Goal: Transaction & Acquisition: Book appointment/travel/reservation

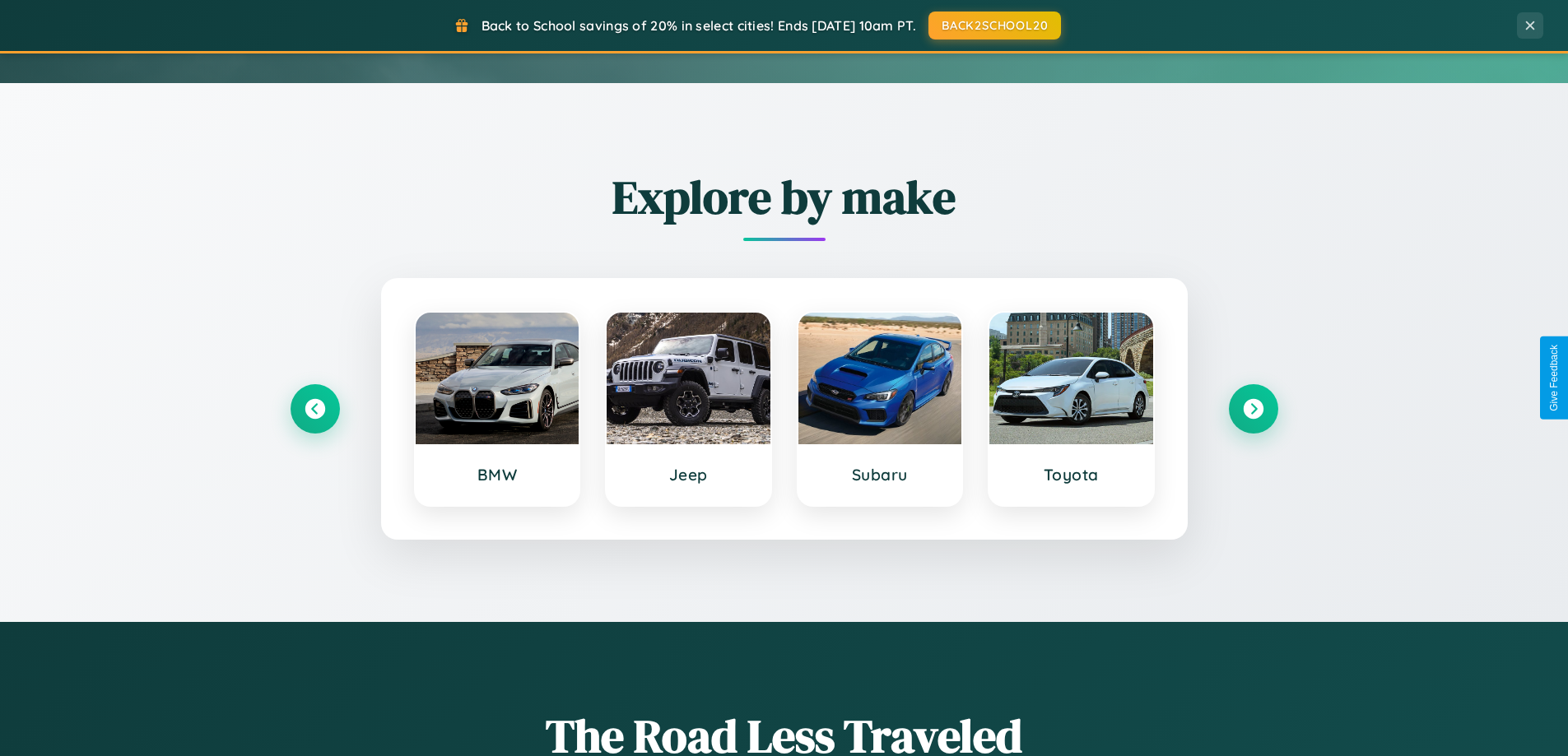
scroll to position [710, 0]
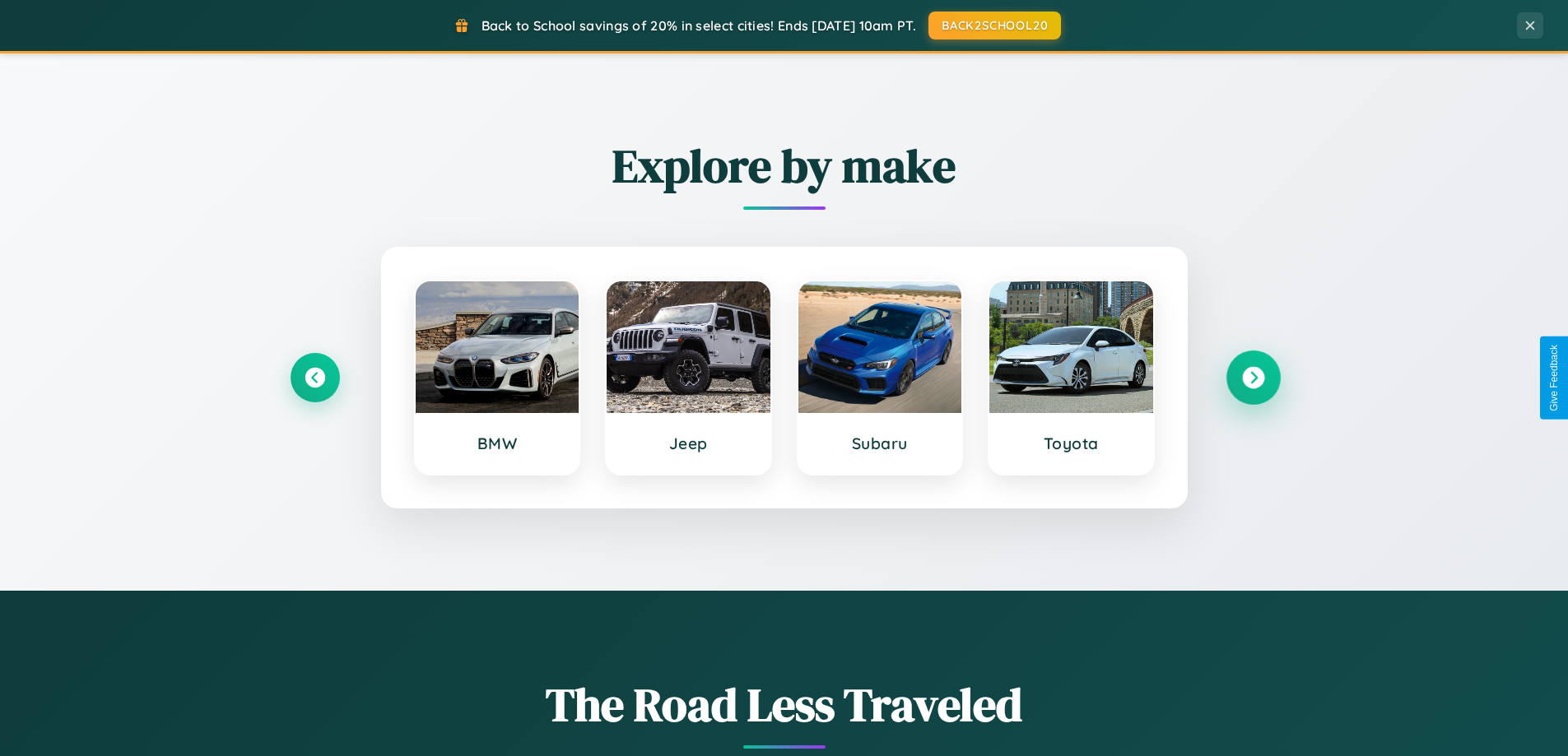
click at [1253, 378] on icon at bounding box center [1253, 378] width 22 height 22
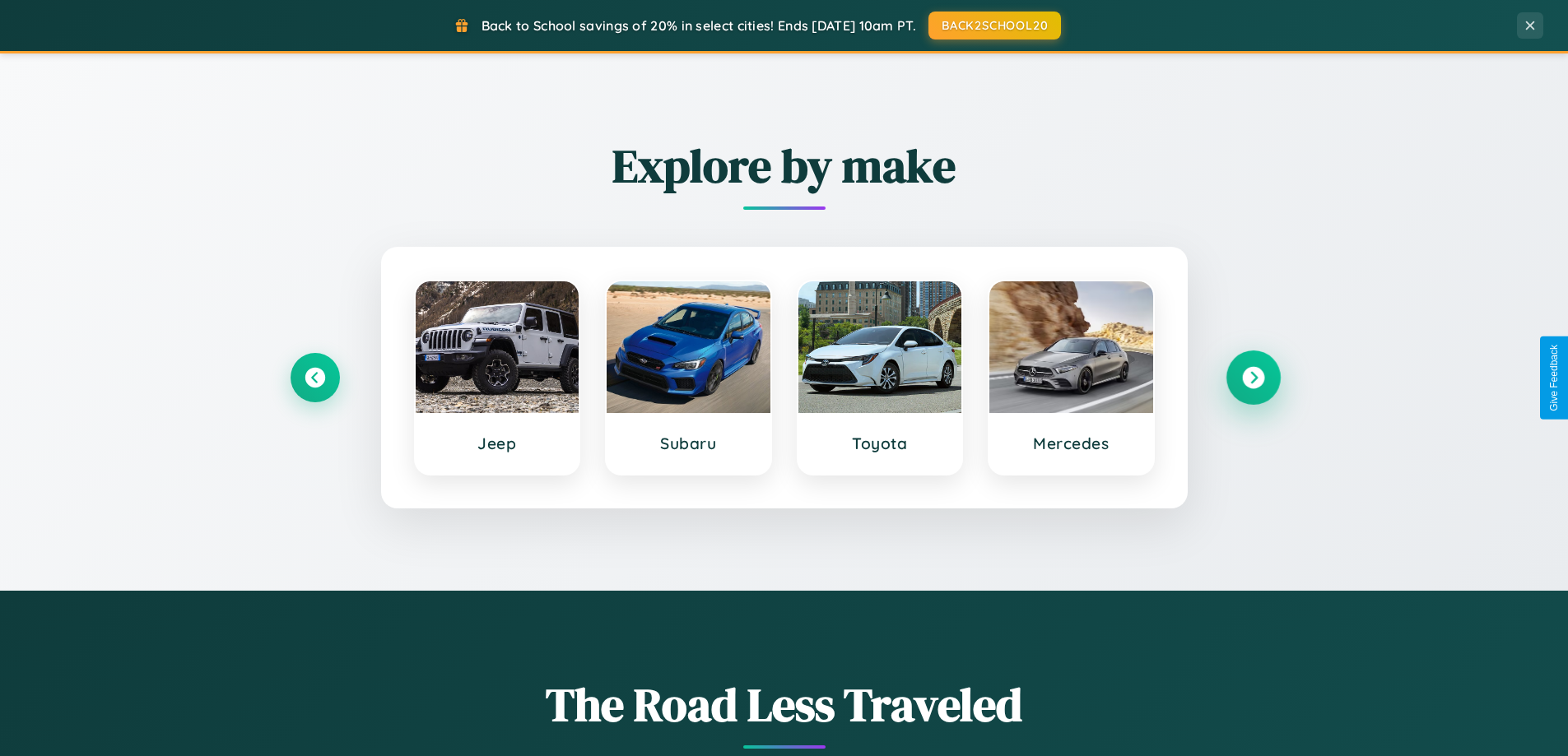
click at [1253, 378] on icon at bounding box center [1253, 378] width 22 height 22
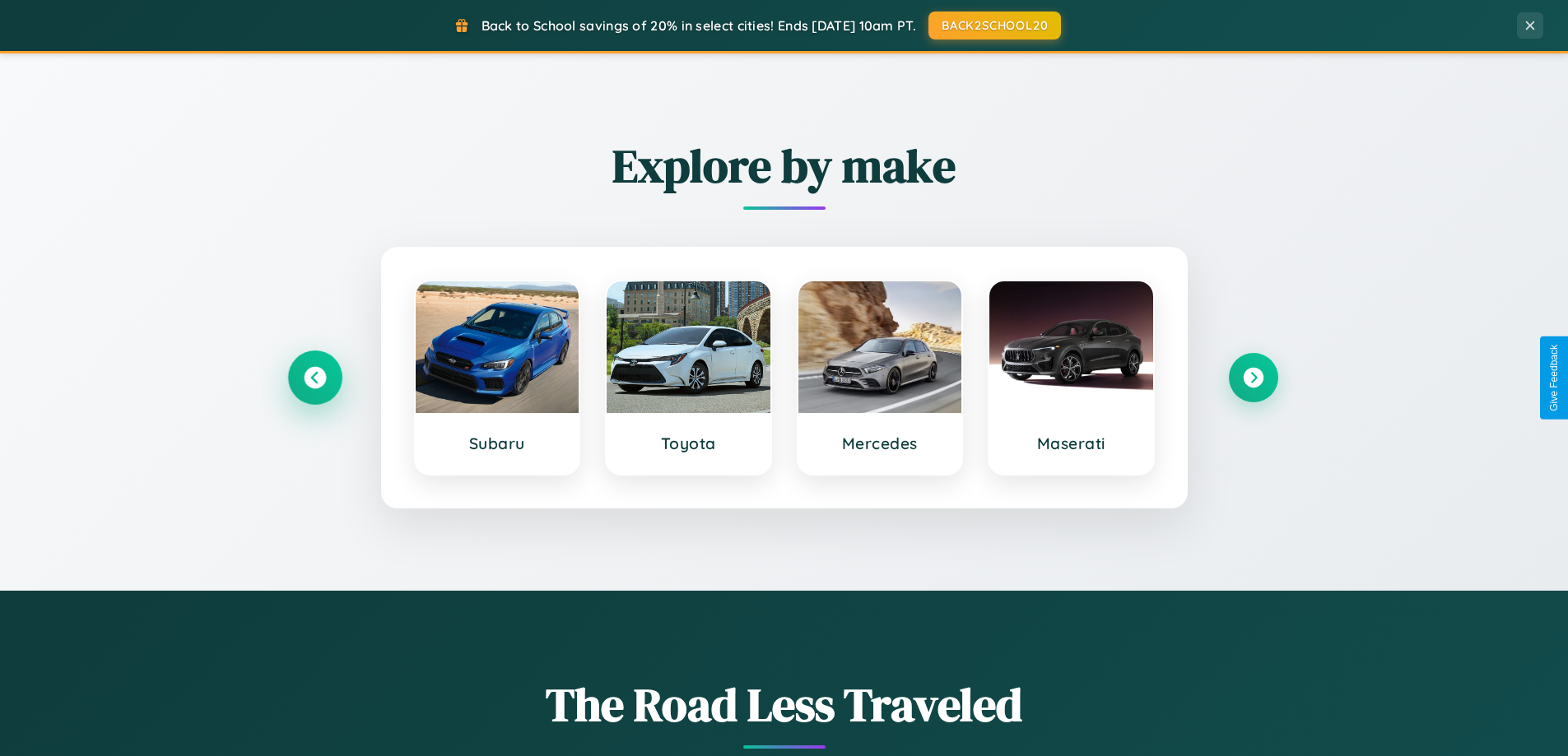
click at [314, 378] on icon at bounding box center [314, 378] width 22 height 22
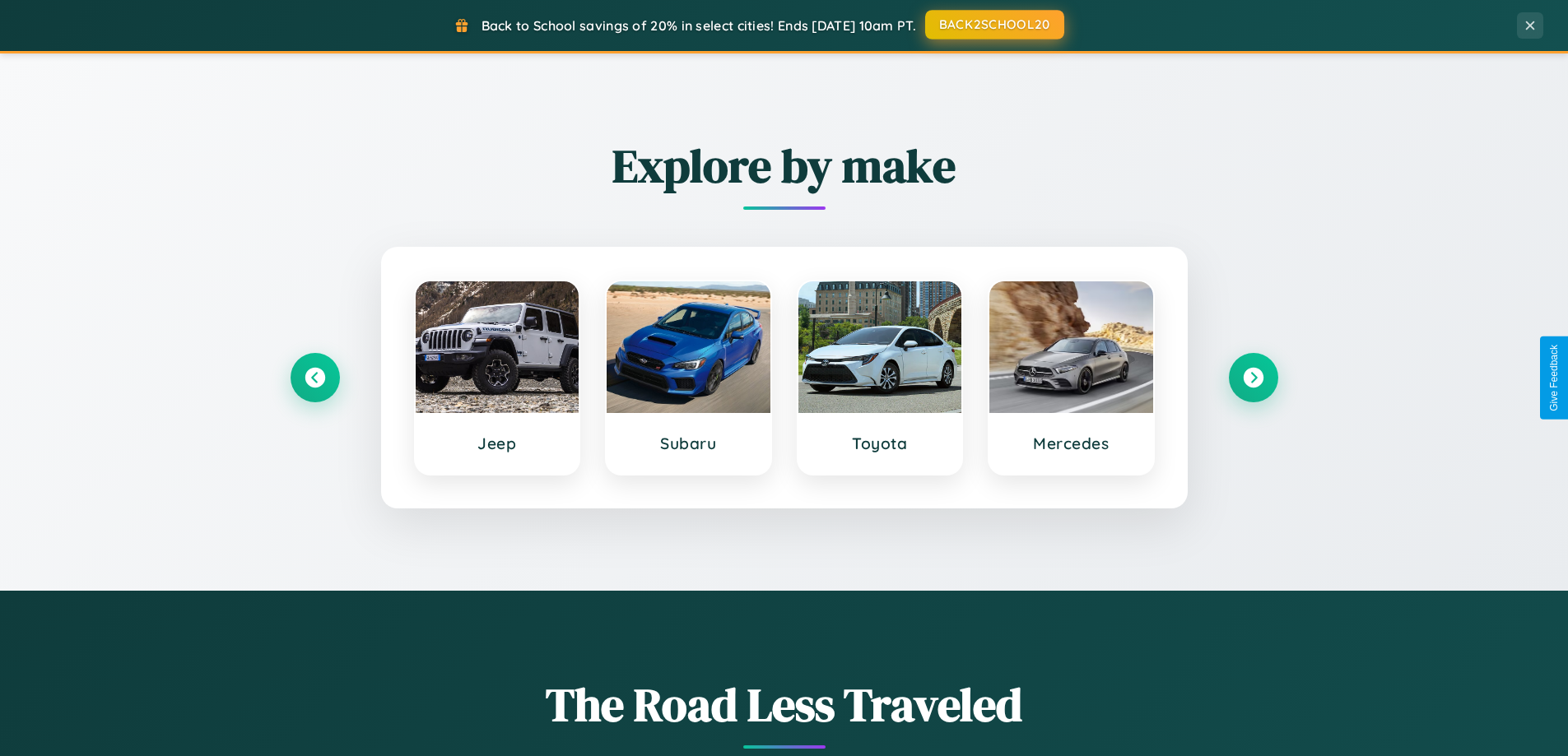
click at [994, 25] on button "BACK2SCHOOL20" at bounding box center [995, 24] width 140 height 29
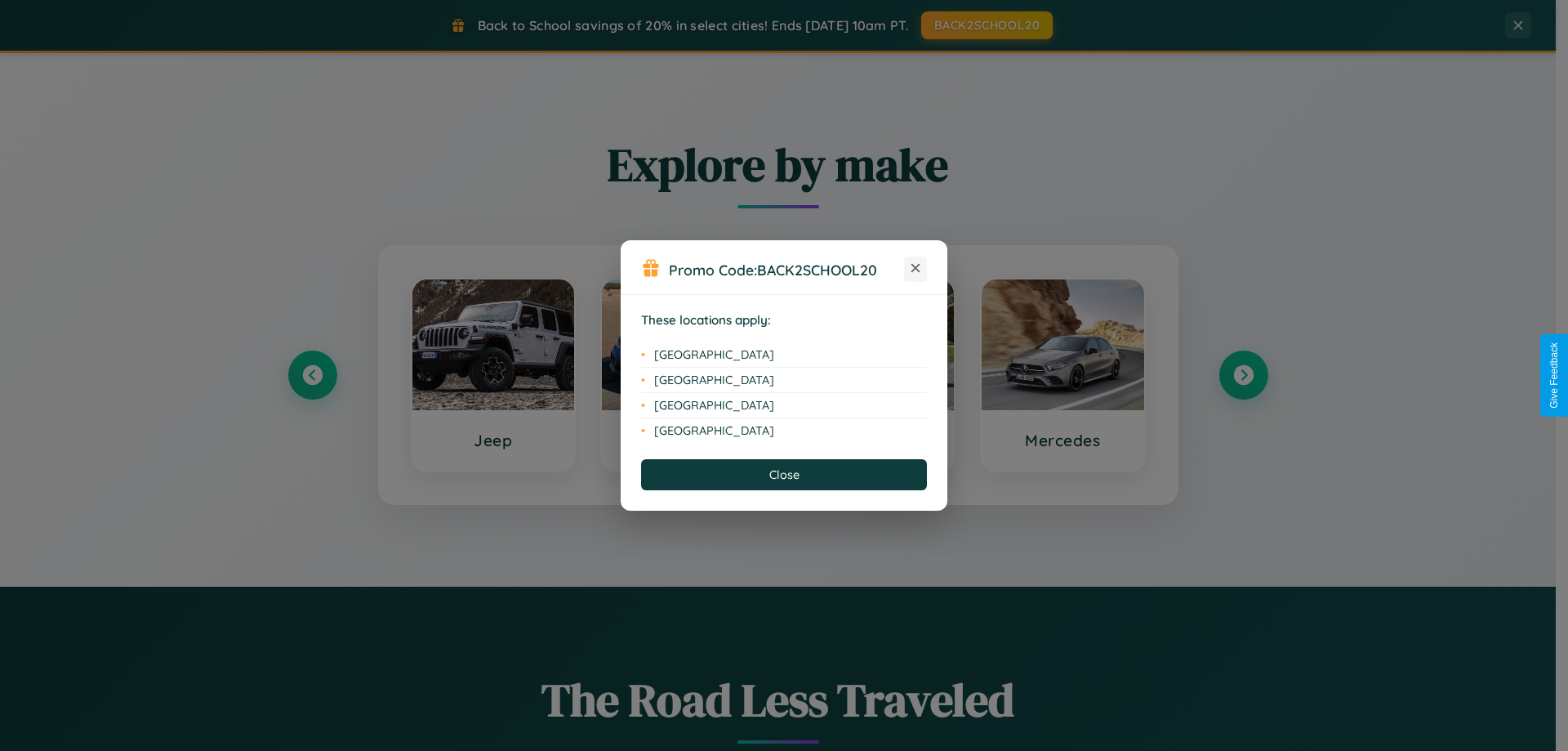
click at [915, 269] on icon at bounding box center [916, 269] width 9 height 9
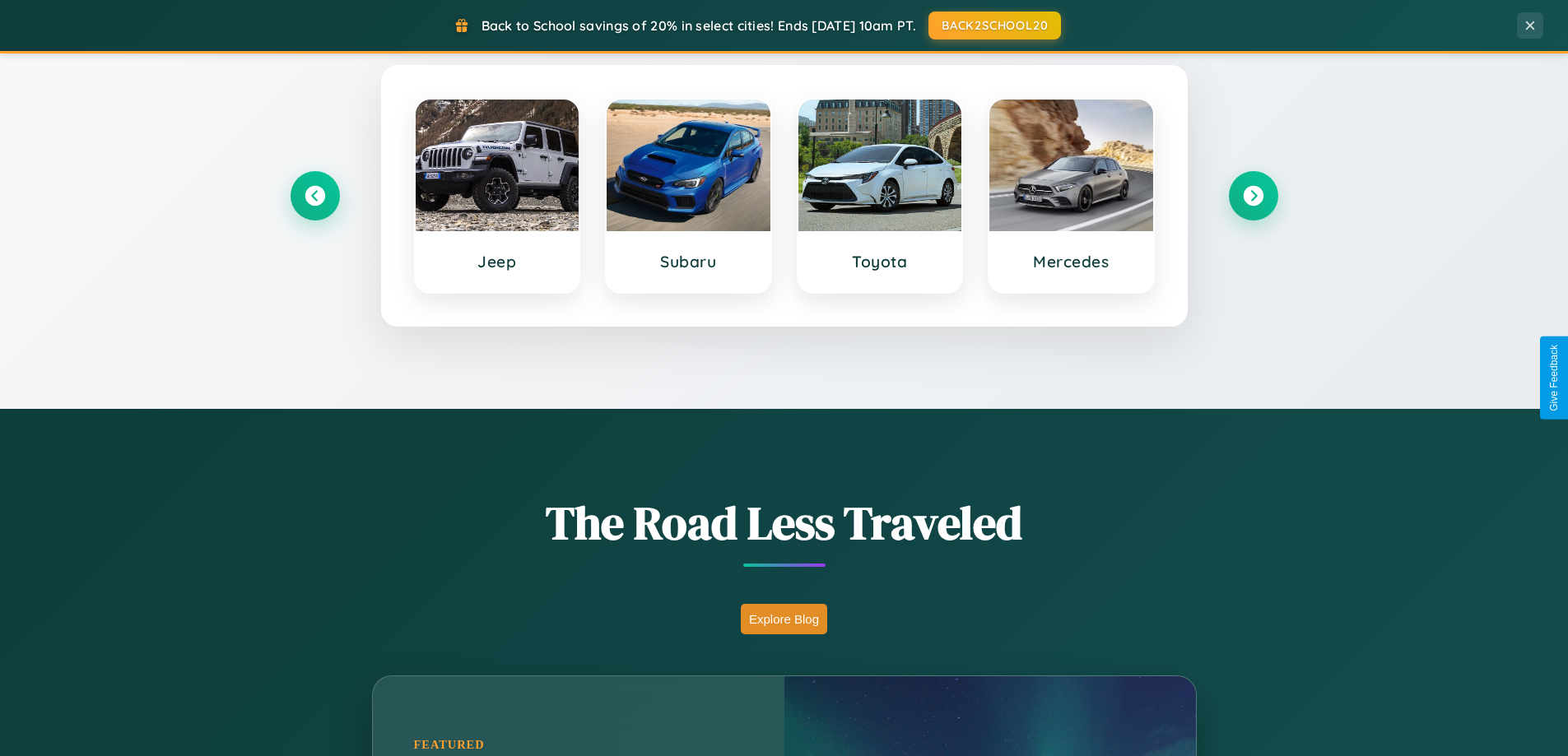
scroll to position [3166, 0]
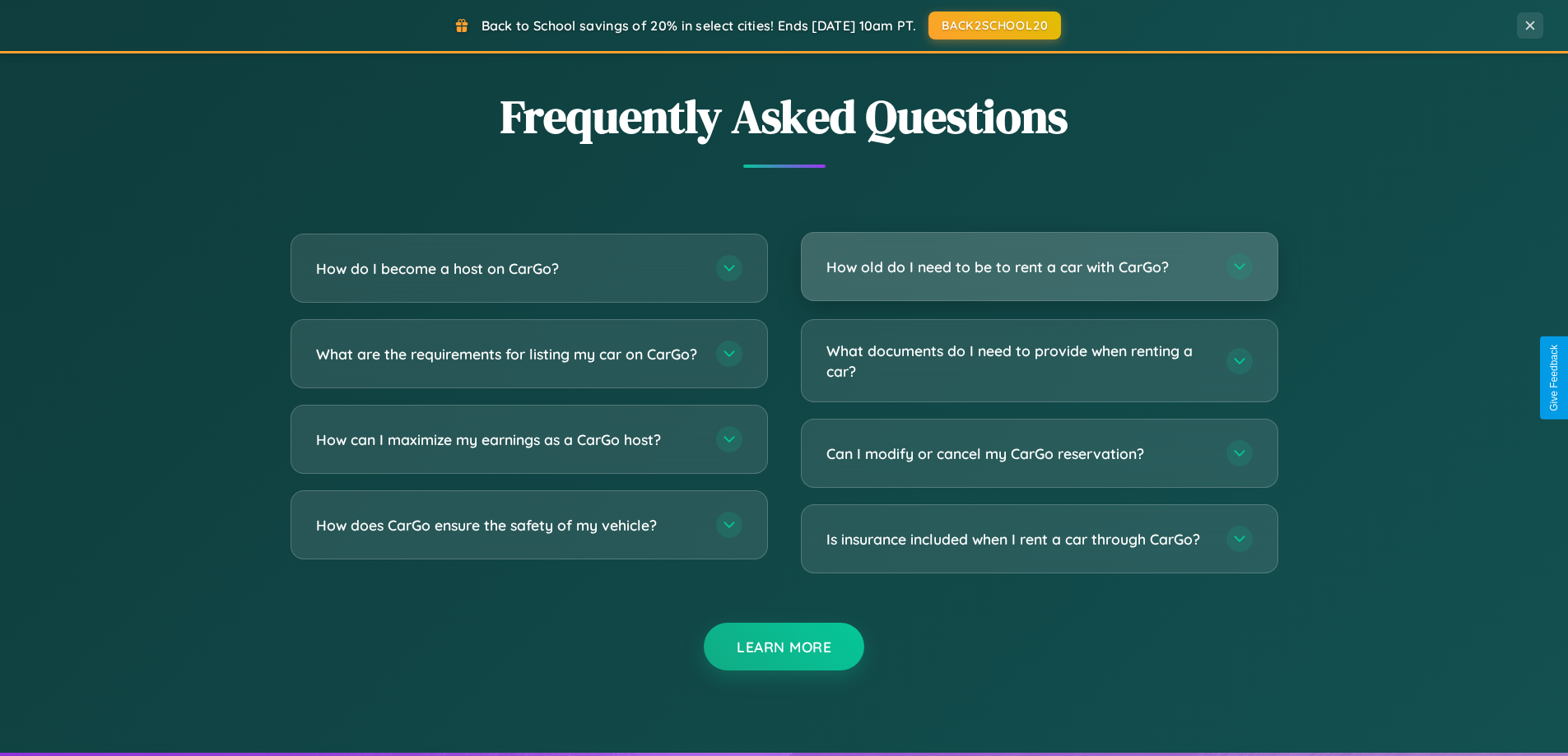
click at [1039, 267] on h3 "How old do I need to be to rent a car with CarGo?" at bounding box center [1018, 267] width 383 height 21
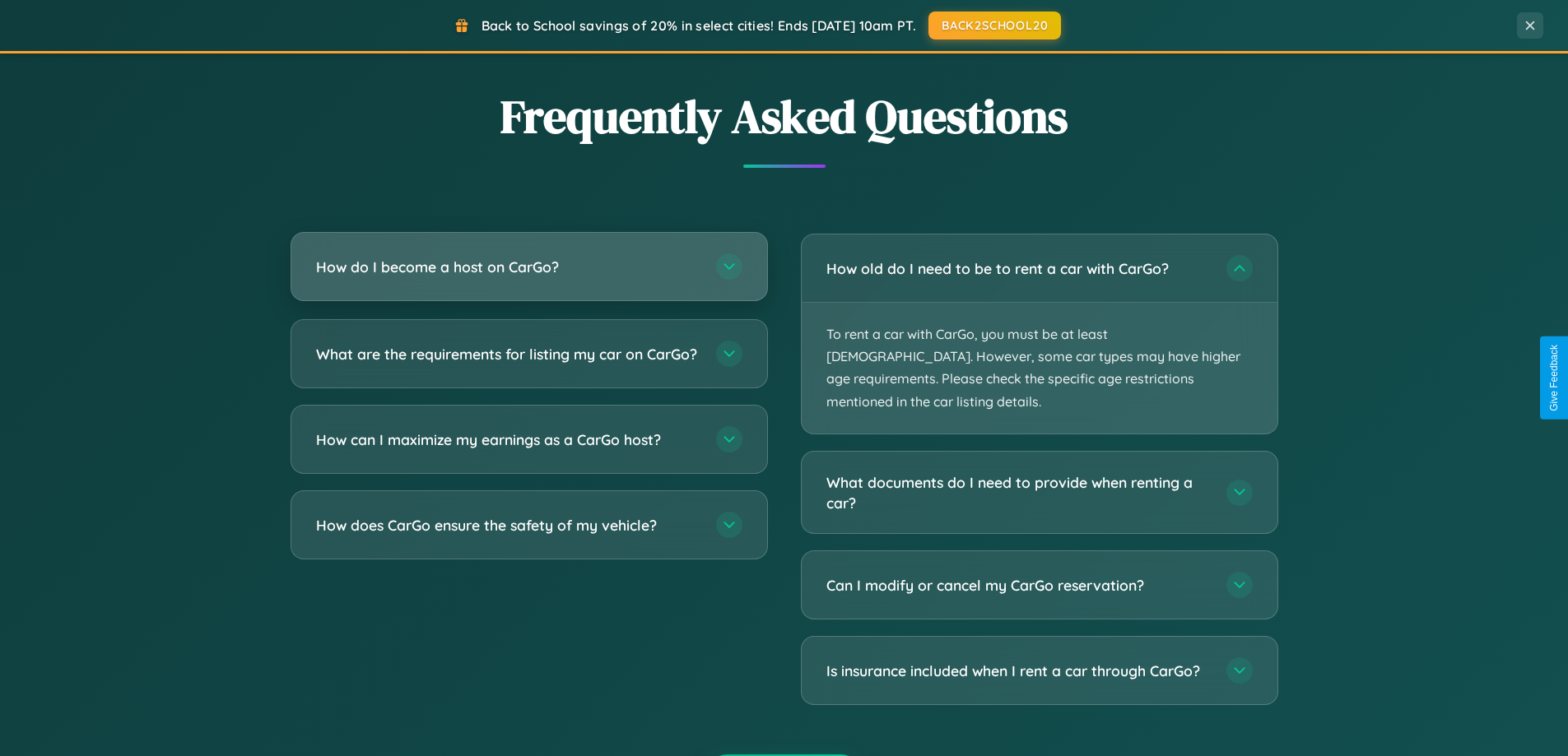
click at [529, 267] on h3 "How do I become a host on CarGo?" at bounding box center [508, 267] width 383 height 21
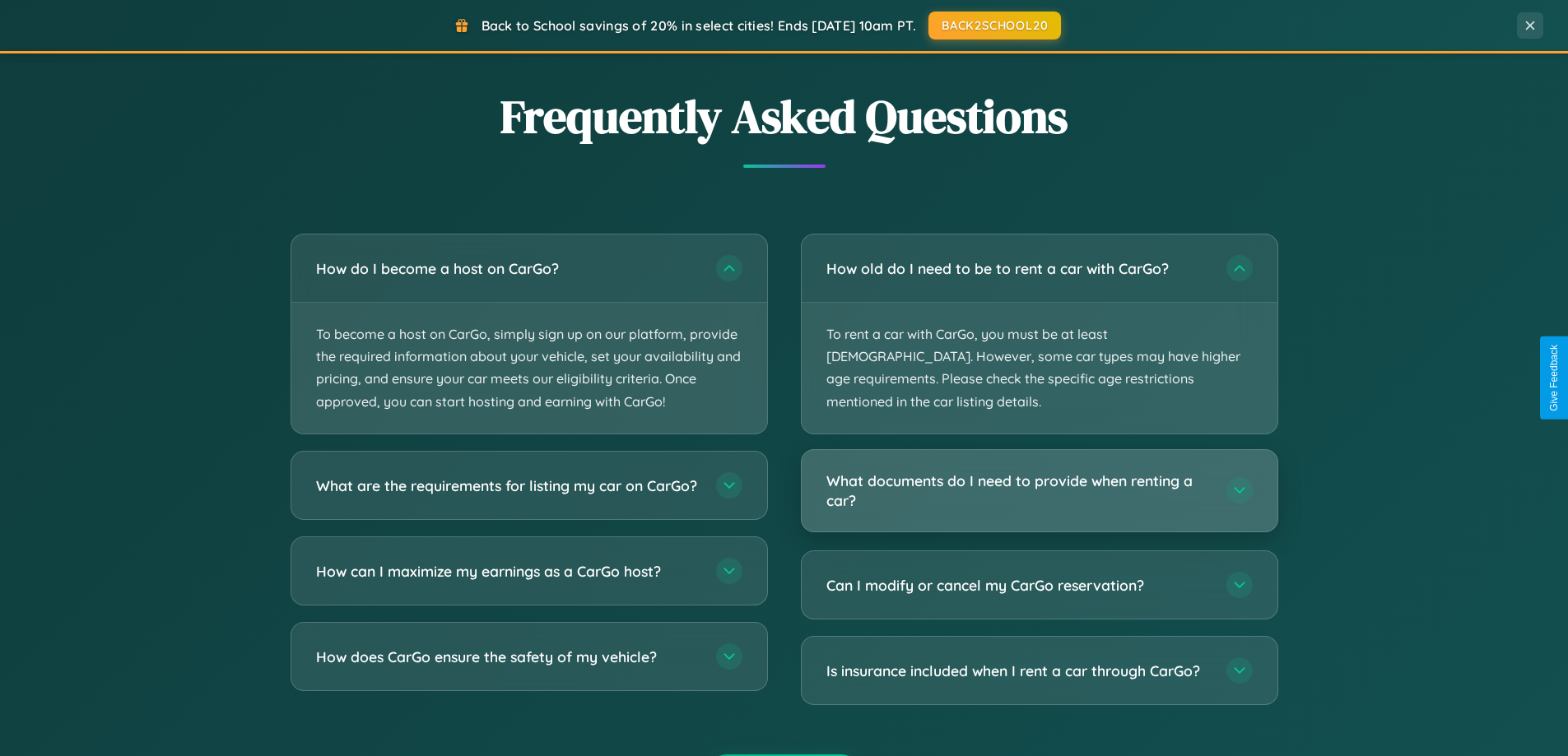
click at [1039, 470] on h3 "What documents do I need to provide when renting a car?" at bounding box center [1018, 490] width 383 height 41
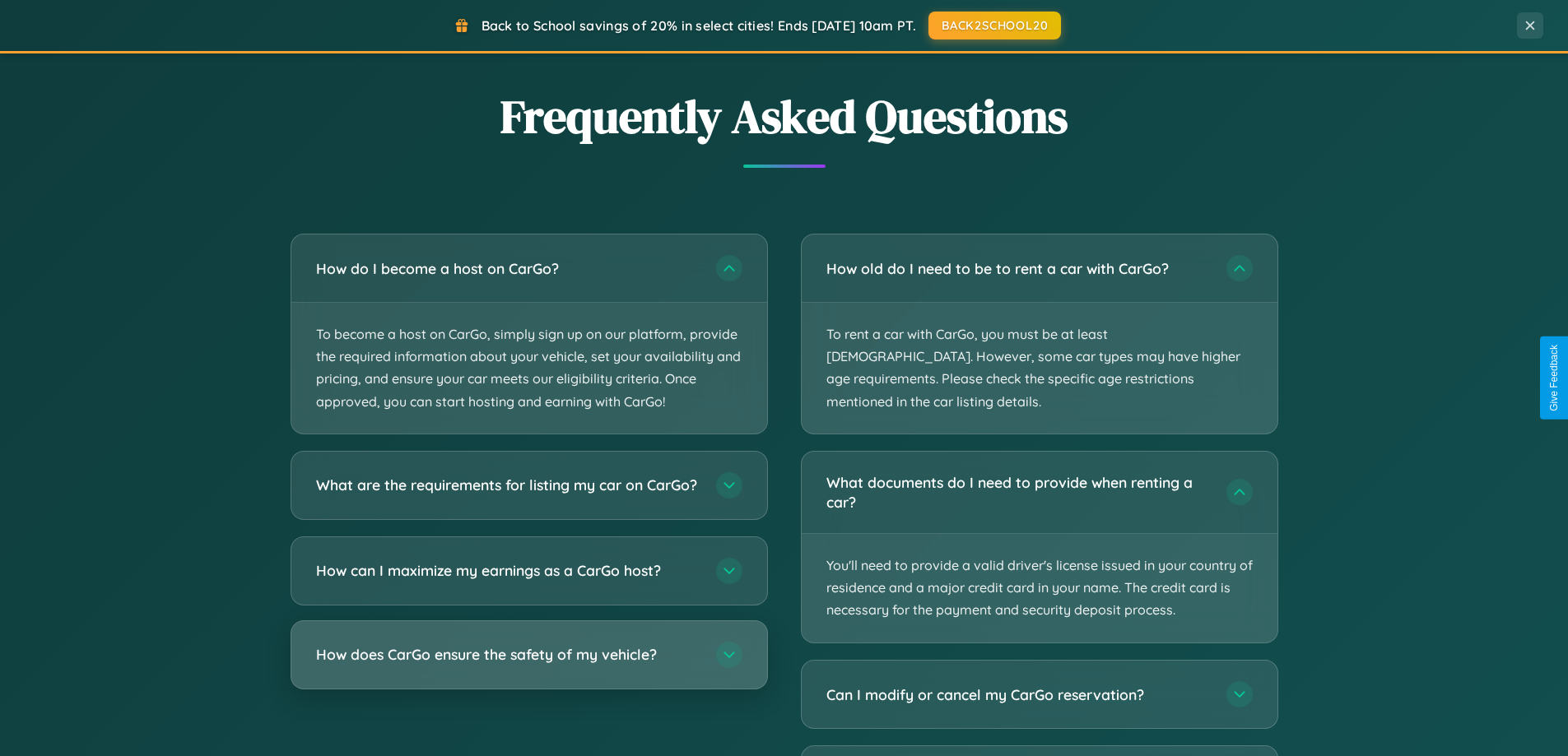
click at [529, 665] on h3 "How does CarGo ensure the safety of my vehicle?" at bounding box center [508, 655] width 383 height 21
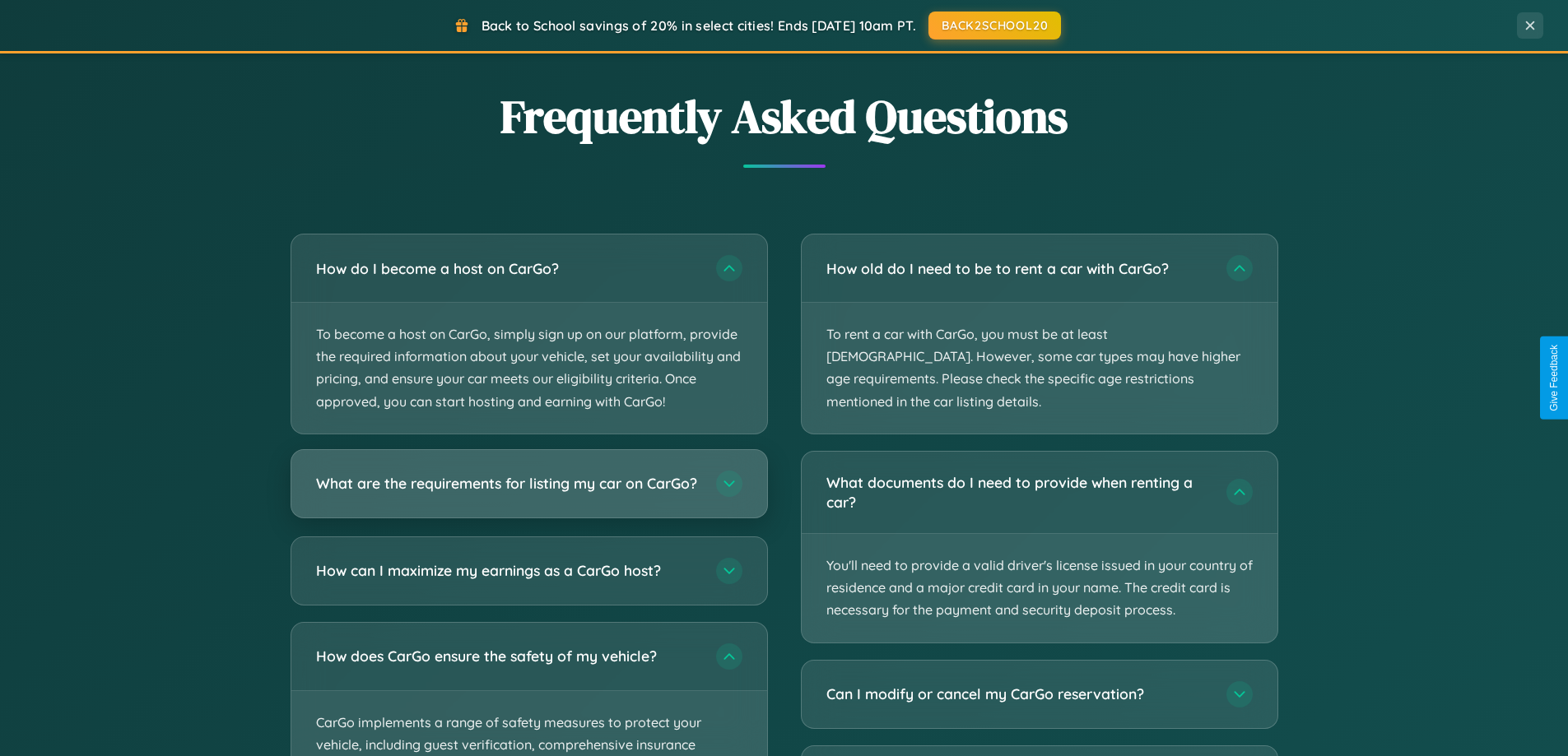
click at [529, 492] on h3 "What are the requirements for listing my car on CarGo?" at bounding box center [508, 484] width 383 height 21
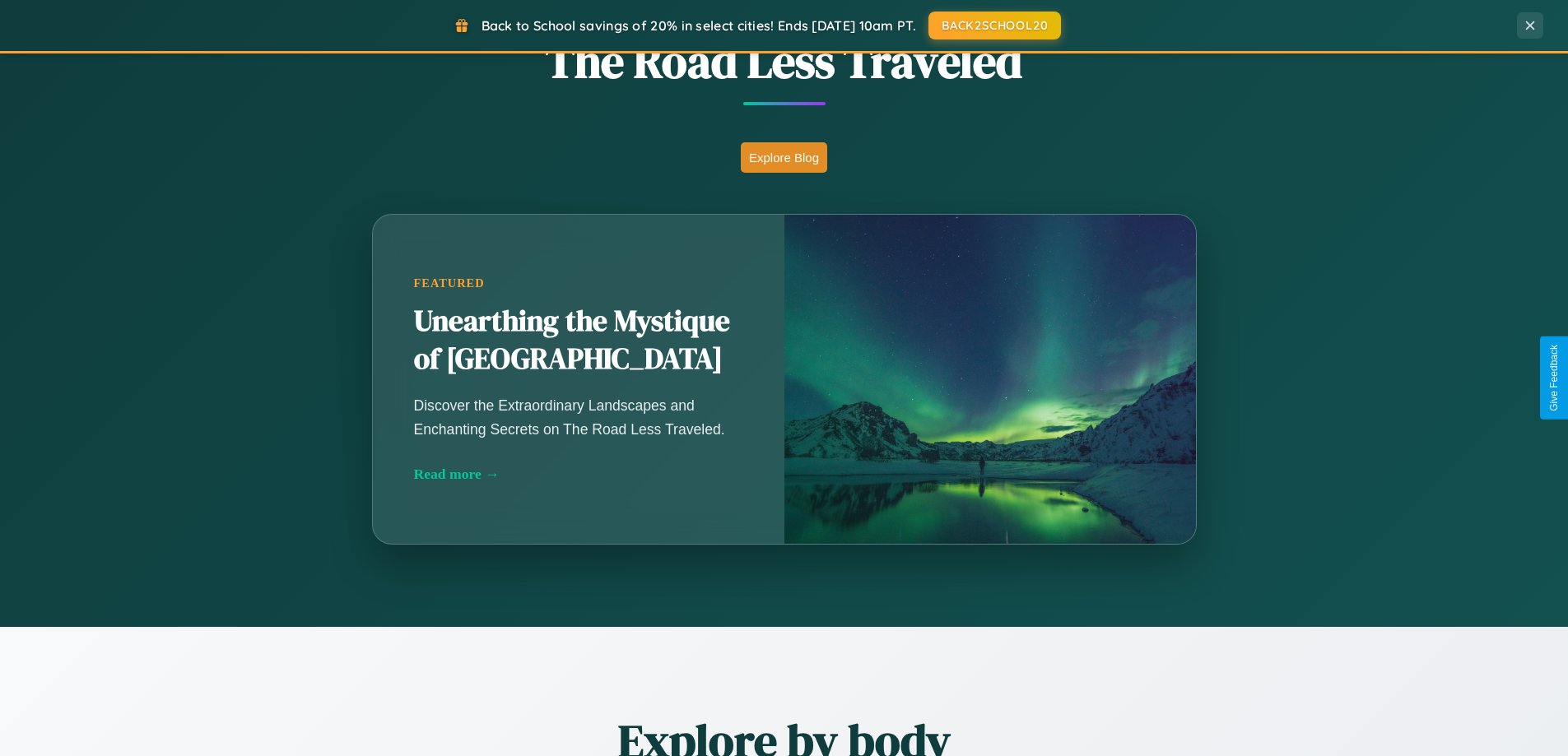
scroll to position [48, 0]
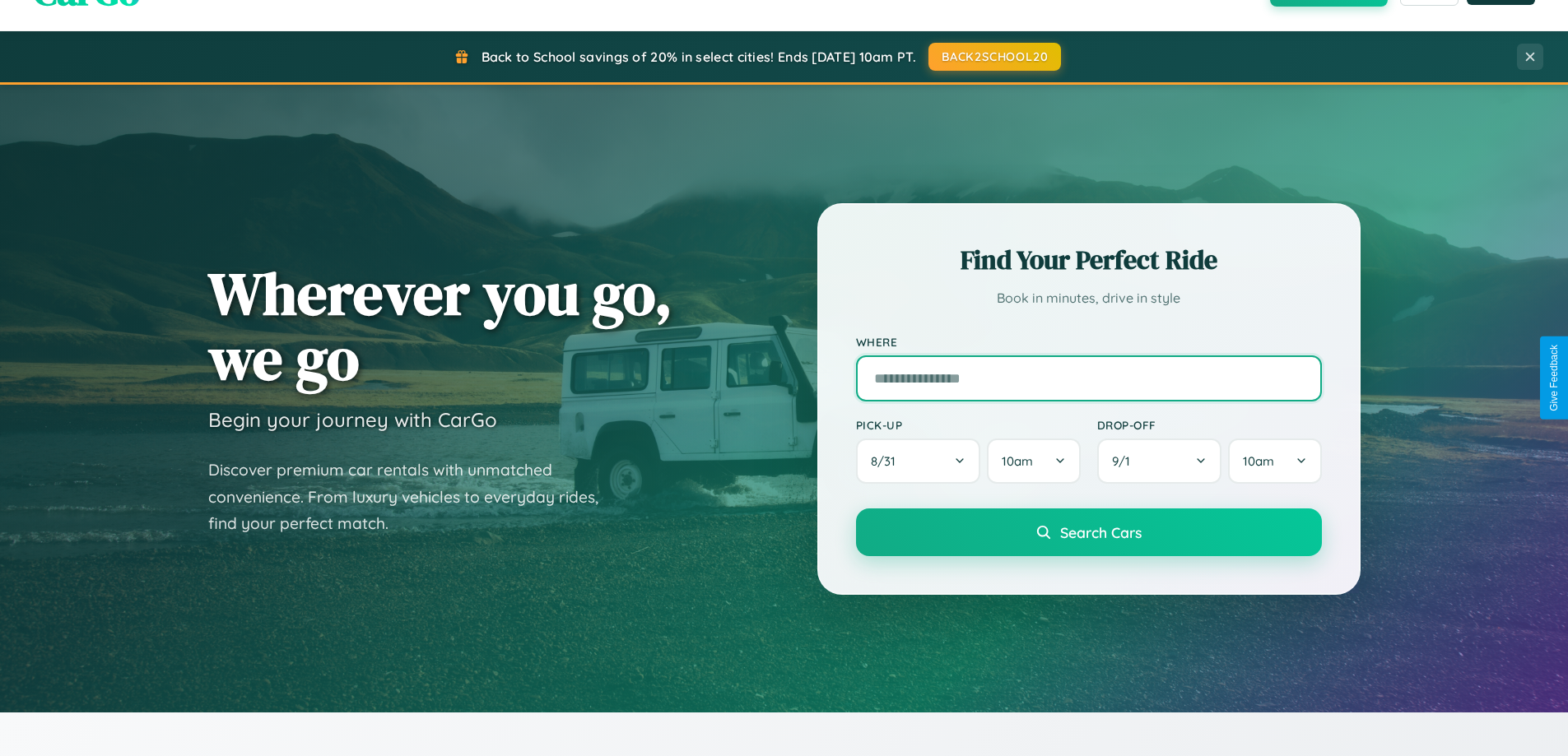
click at [1089, 378] on input "text" at bounding box center [1089, 378] width 466 height 46
type input "**********"
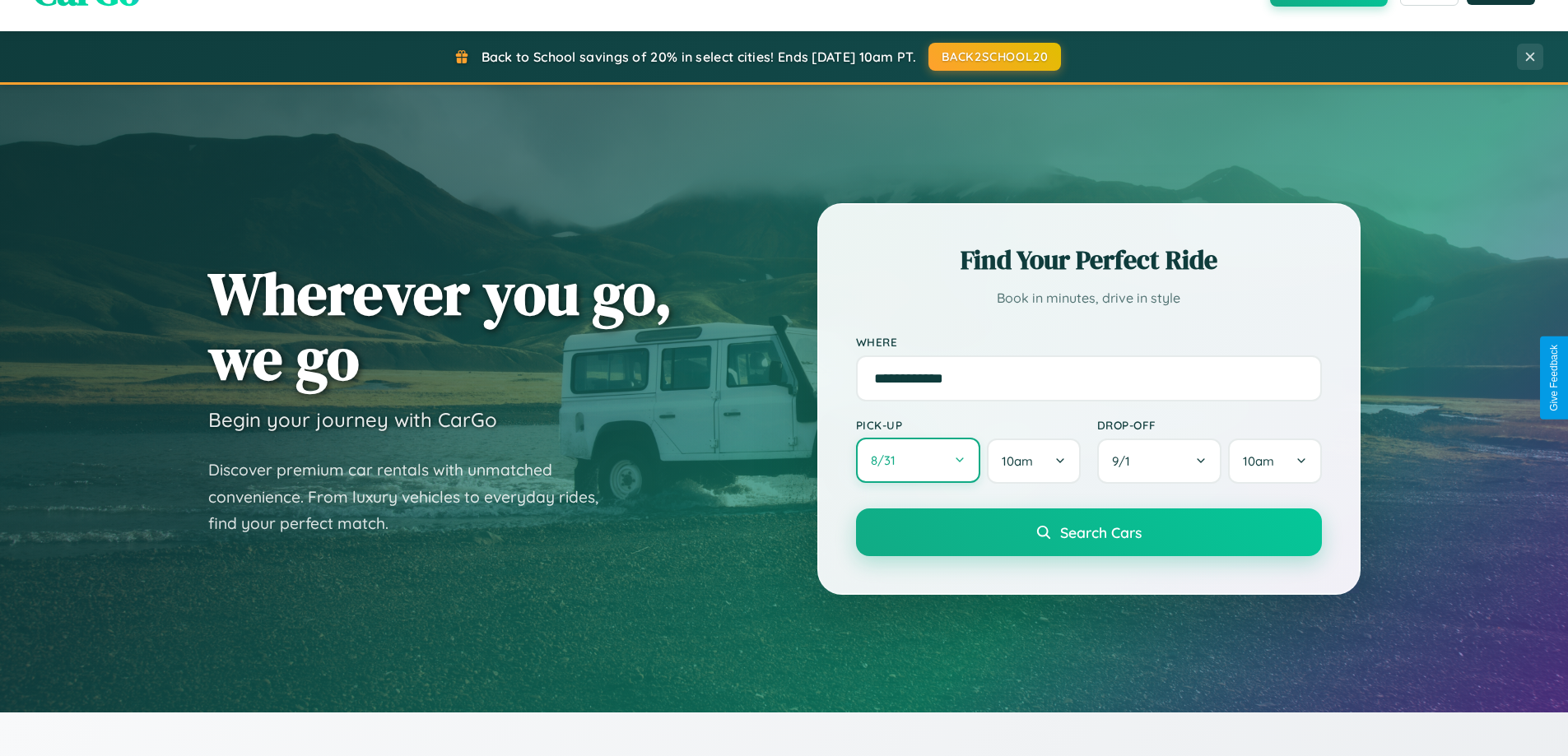
click at [918, 461] on button "8 / 31" at bounding box center [919, 460] width 125 height 46
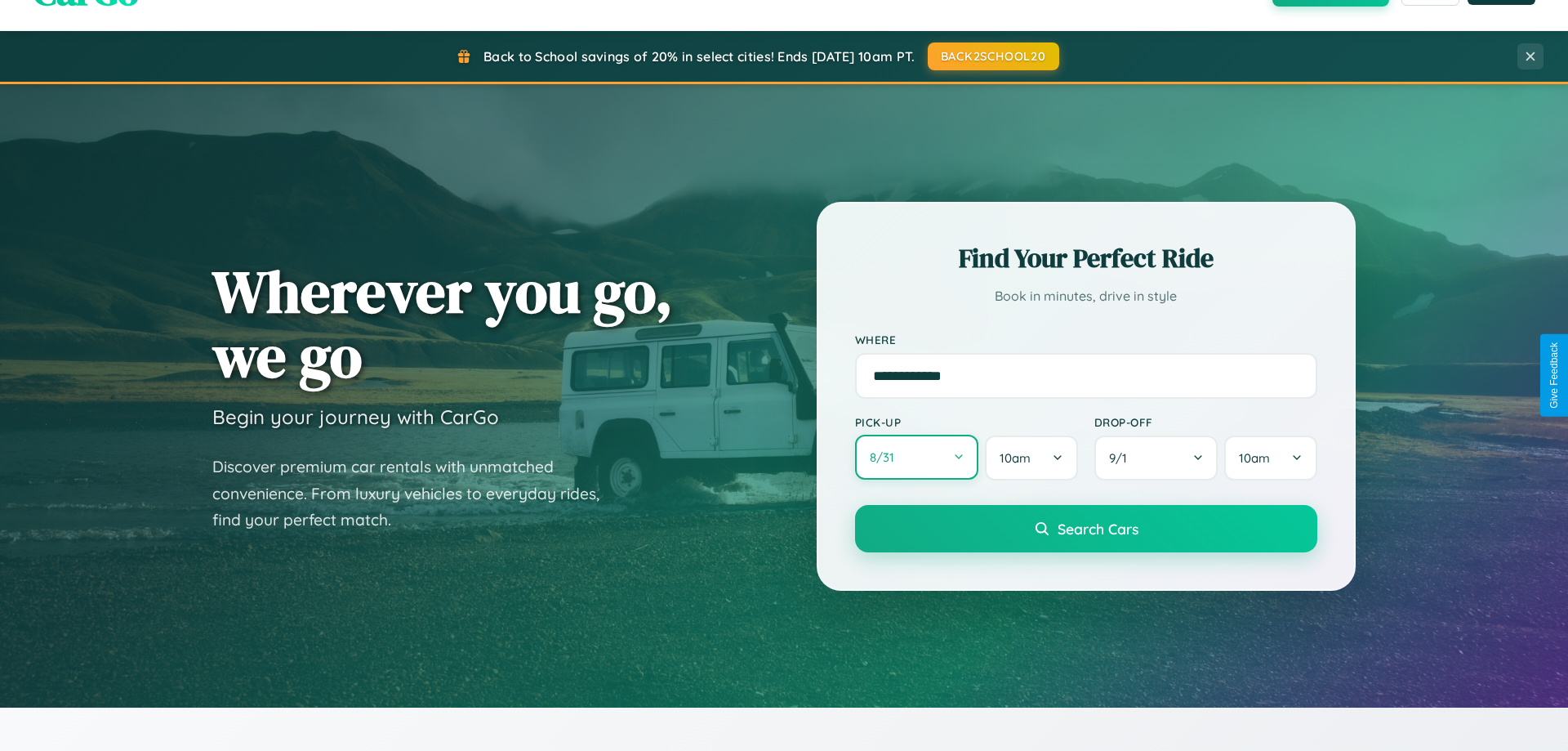
select select "*"
select select "****"
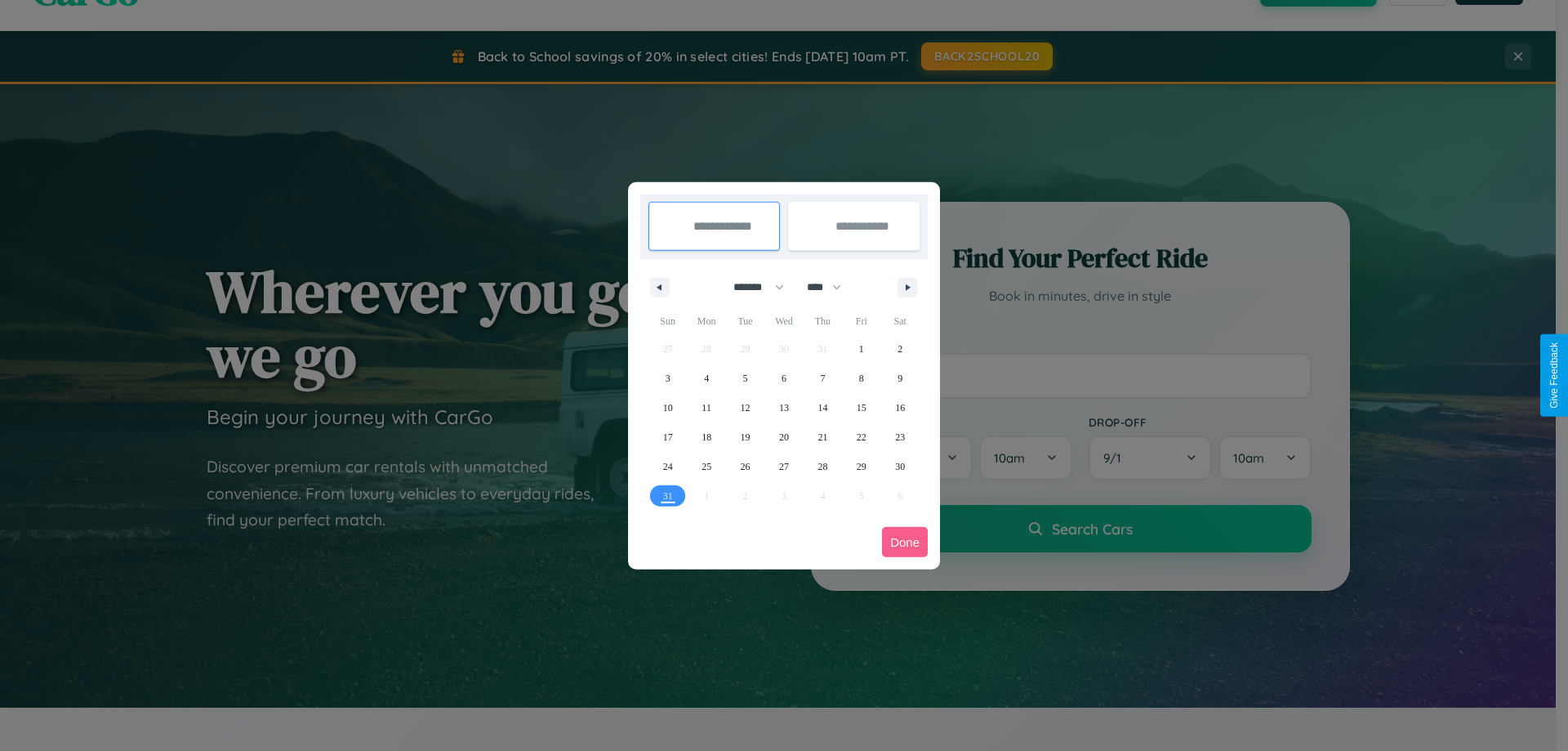
drag, startPoint x: 752, startPoint y: 286, endPoint x: 784, endPoint y: 328, distance: 52.8
click at [752, 286] on select "******* ******** ***** ***** *** **** **** ****** ********* ******* ******** **…" at bounding box center [756, 287] width 70 height 27
select select "*"
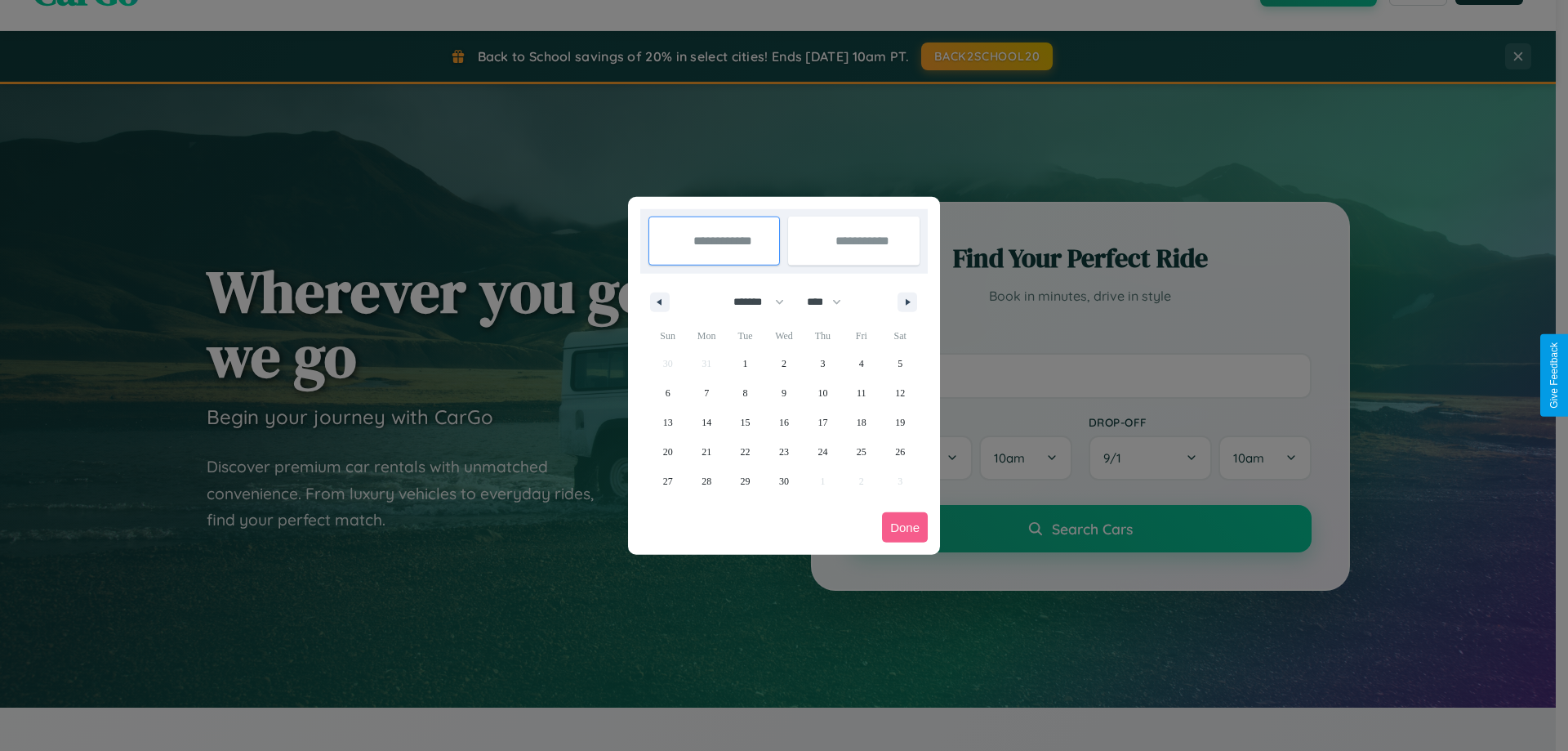
drag, startPoint x: 832, startPoint y: 302, endPoint x: 784, endPoint y: 328, distance: 54.6
click at [832, 302] on select "**** **** **** **** **** **** **** **** **** **** **** **** **** **** **** ****…" at bounding box center [823, 302] width 49 height 27
select select "****"
click at [706, 422] on span "13" at bounding box center [706, 422] width 9 height 29
type input "**********"
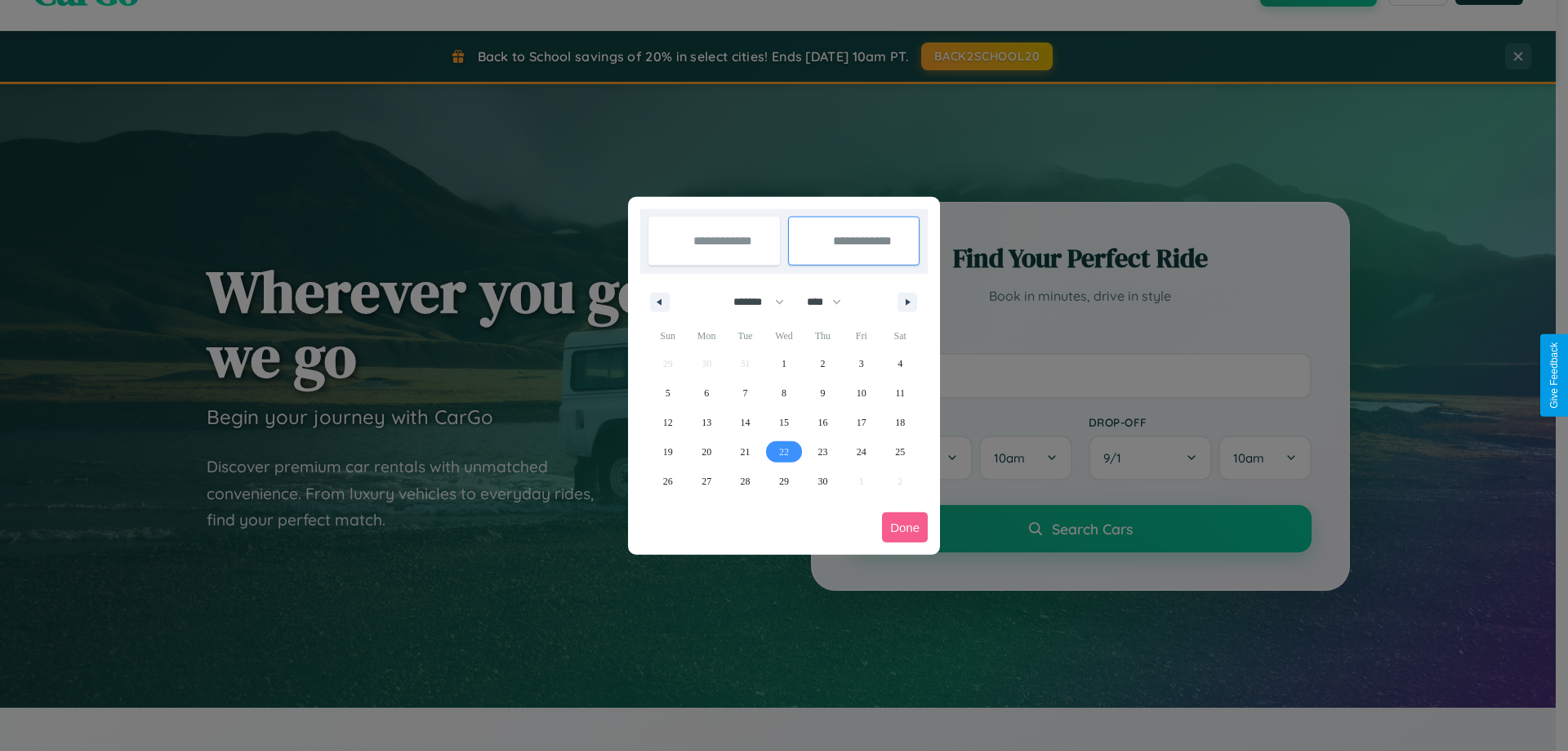
click at [784, 451] on span "22" at bounding box center [784, 451] width 9 height 29
type input "**********"
click at [905, 527] on button "Done" at bounding box center [905, 528] width 46 height 30
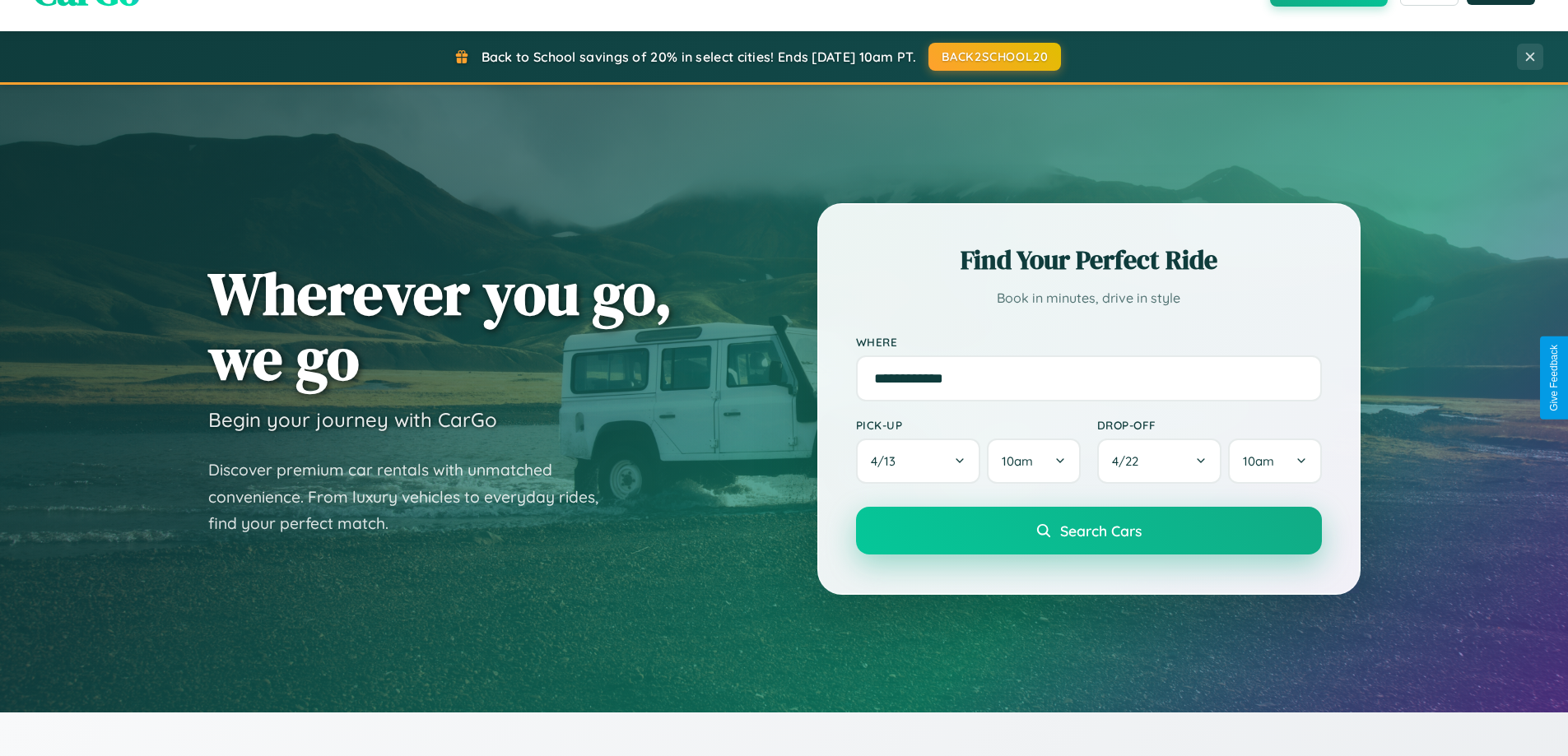
click at [1089, 530] on span "Search Cars" at bounding box center [1101, 530] width 82 height 18
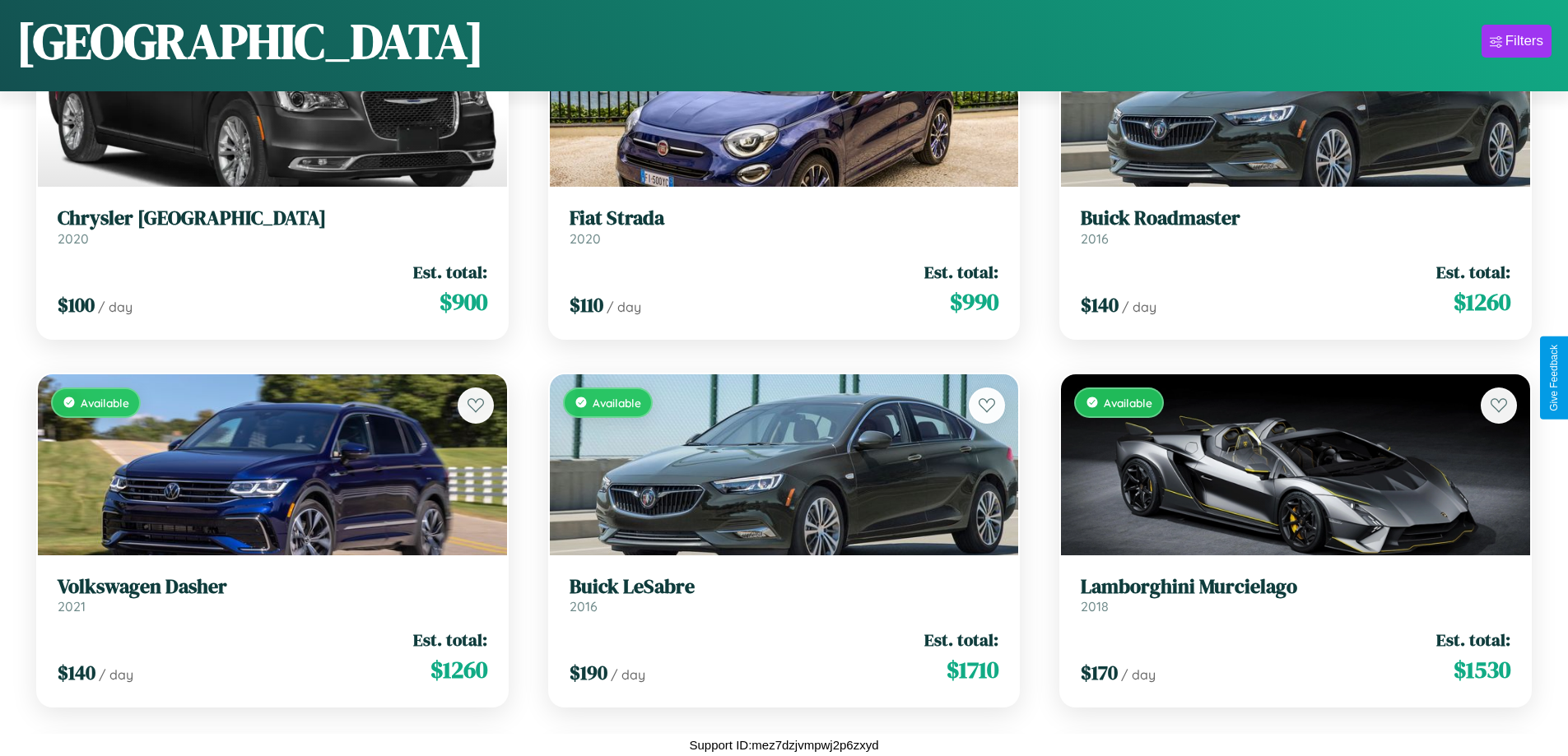
scroll to position [8705, 0]
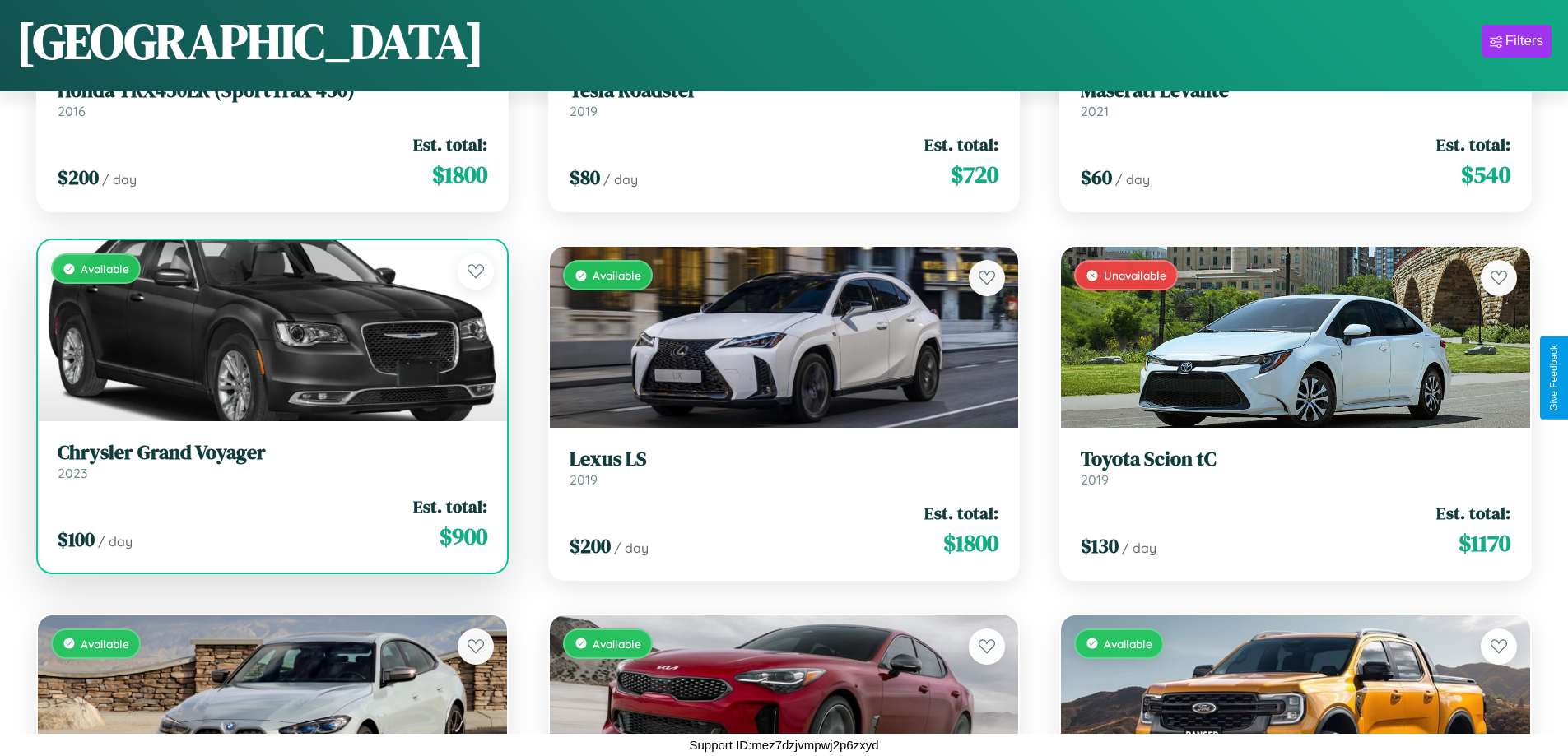
click at [271, 338] on div "Available" at bounding box center [272, 330] width 469 height 181
click at [271, 331] on div "Available" at bounding box center [272, 330] width 469 height 181
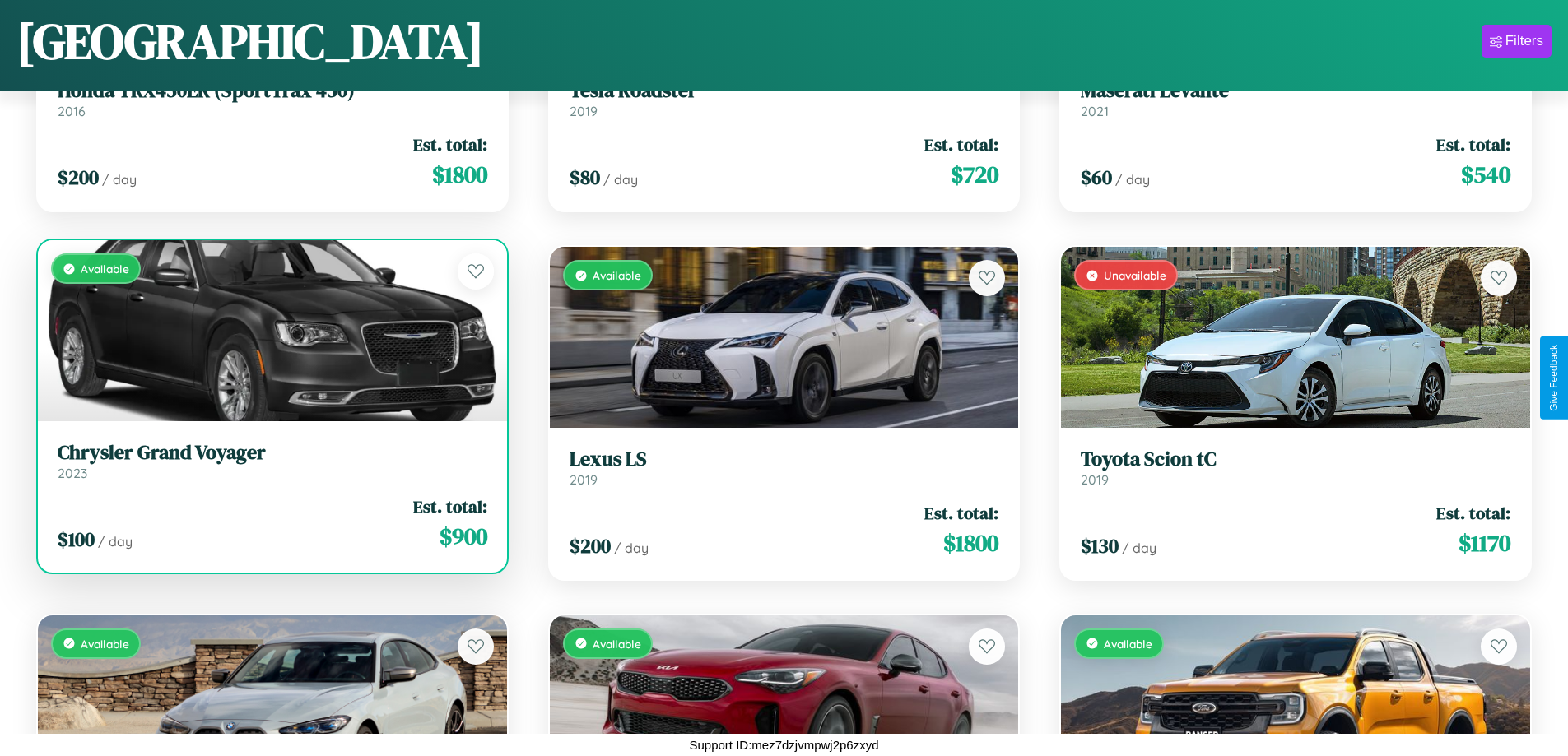
click at [271, 331] on div "Available" at bounding box center [272, 330] width 469 height 181
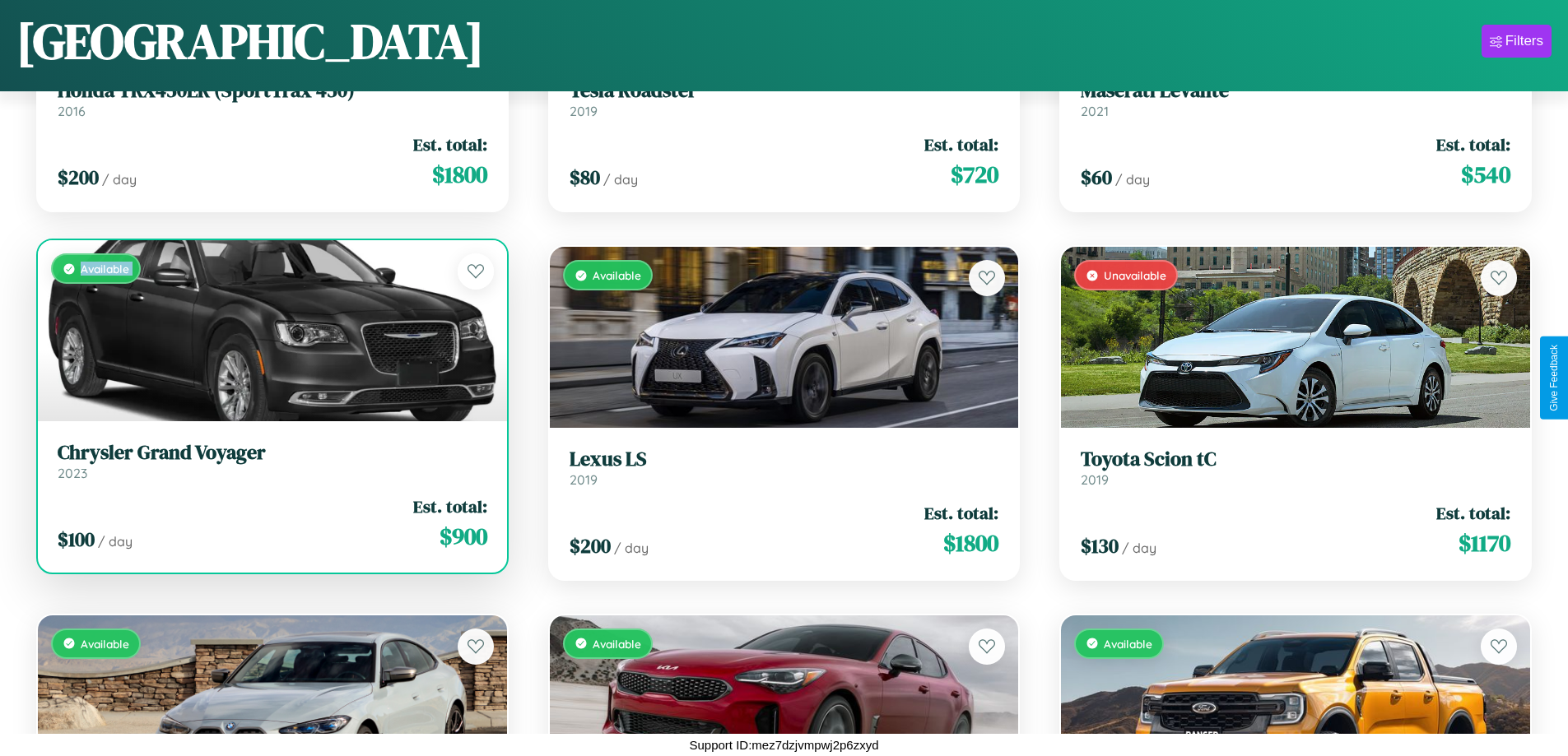
click at [271, 331] on div "Available" at bounding box center [272, 330] width 469 height 181
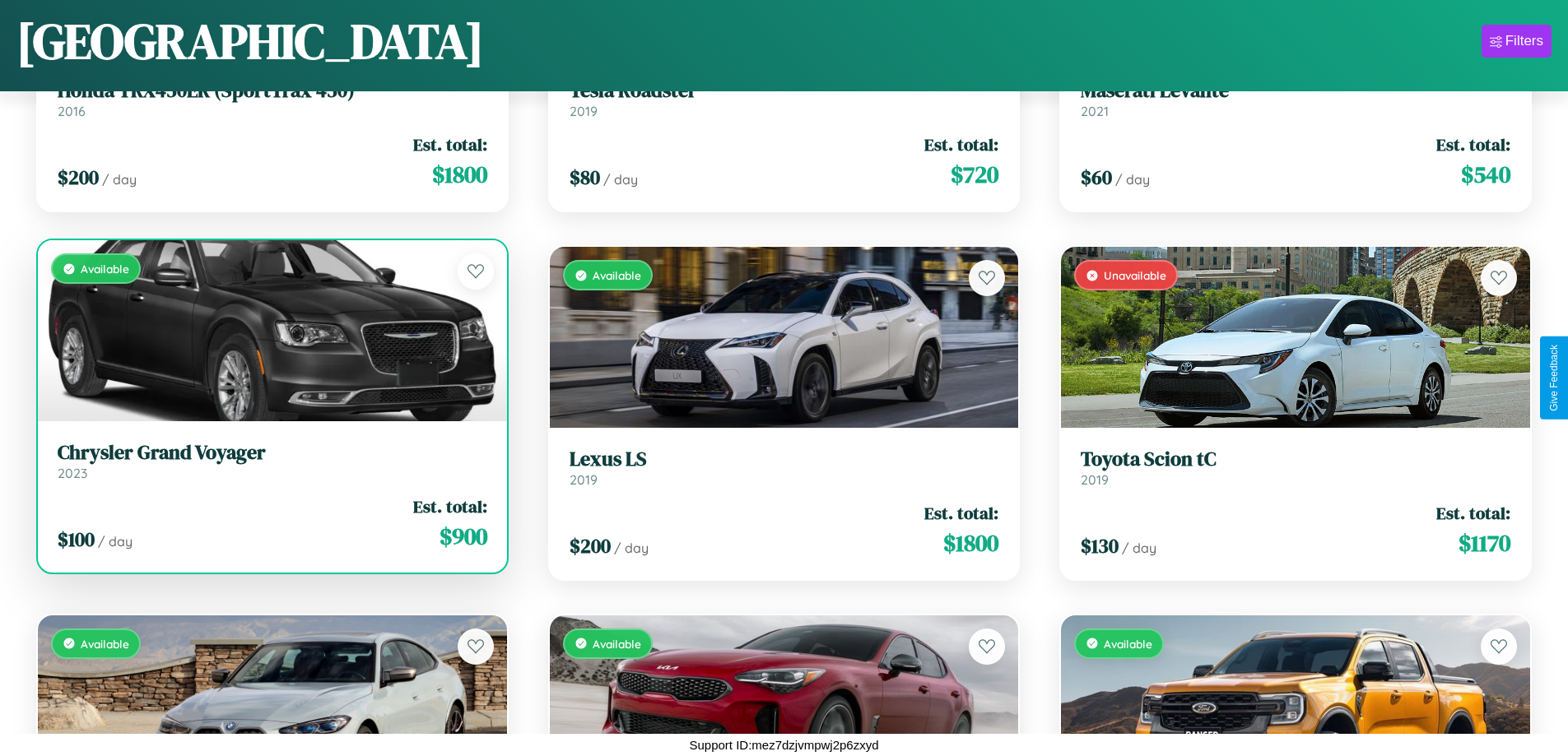
click at [271, 331] on div "Available" at bounding box center [272, 330] width 469 height 181
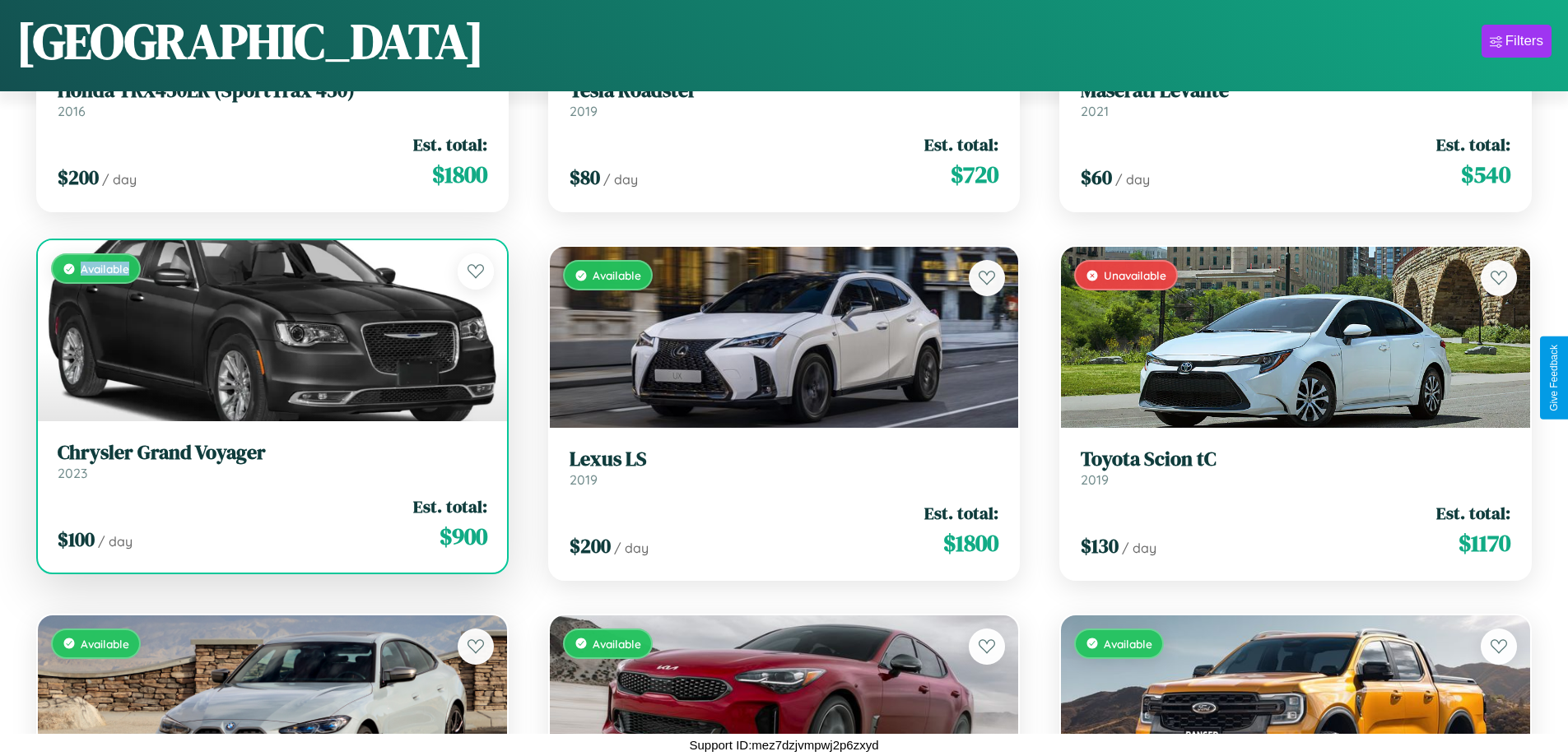
click at [271, 331] on div "Available" at bounding box center [272, 330] width 469 height 181
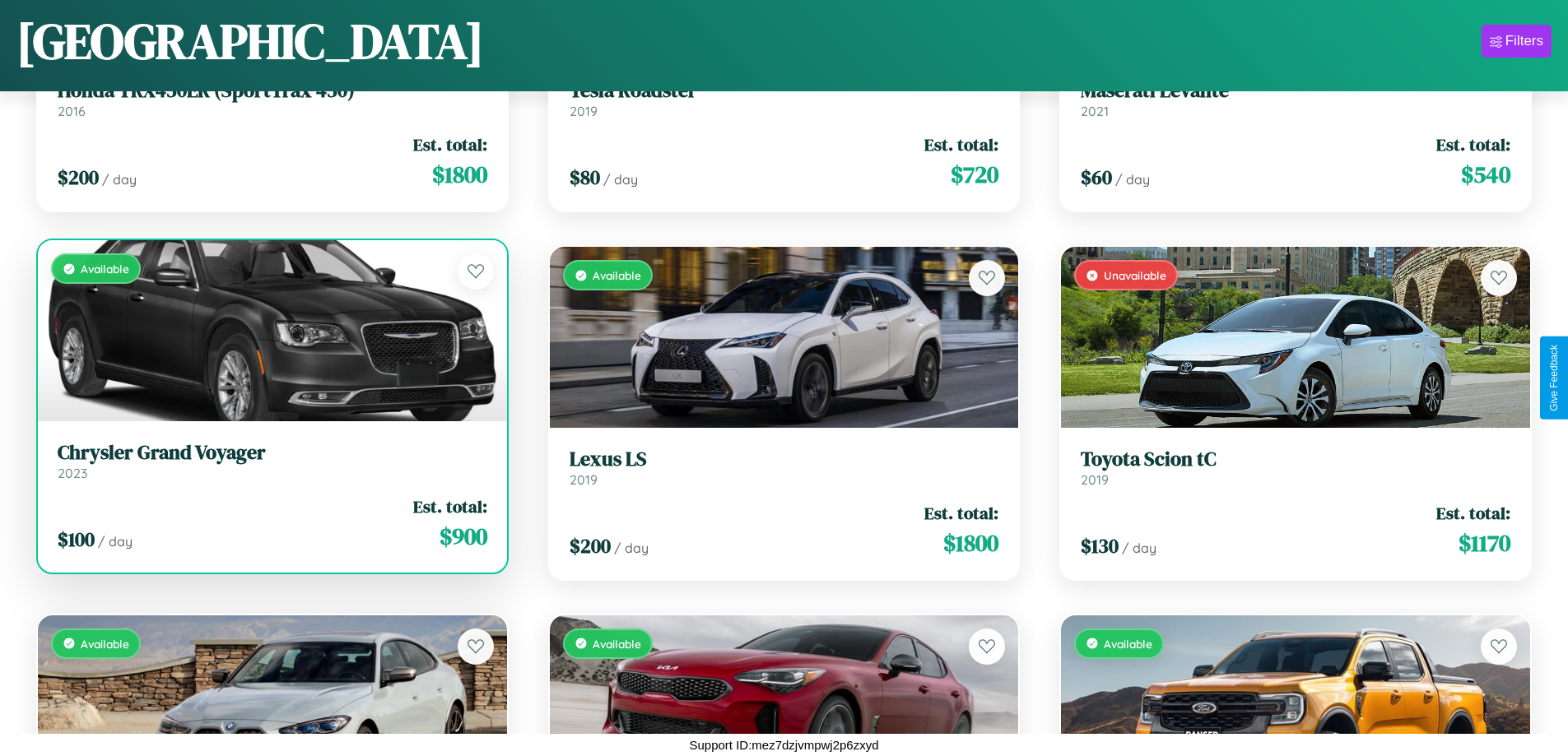
click at [271, 461] on h3 "Chrysler Grand Voyager" at bounding box center [272, 452] width 430 height 24
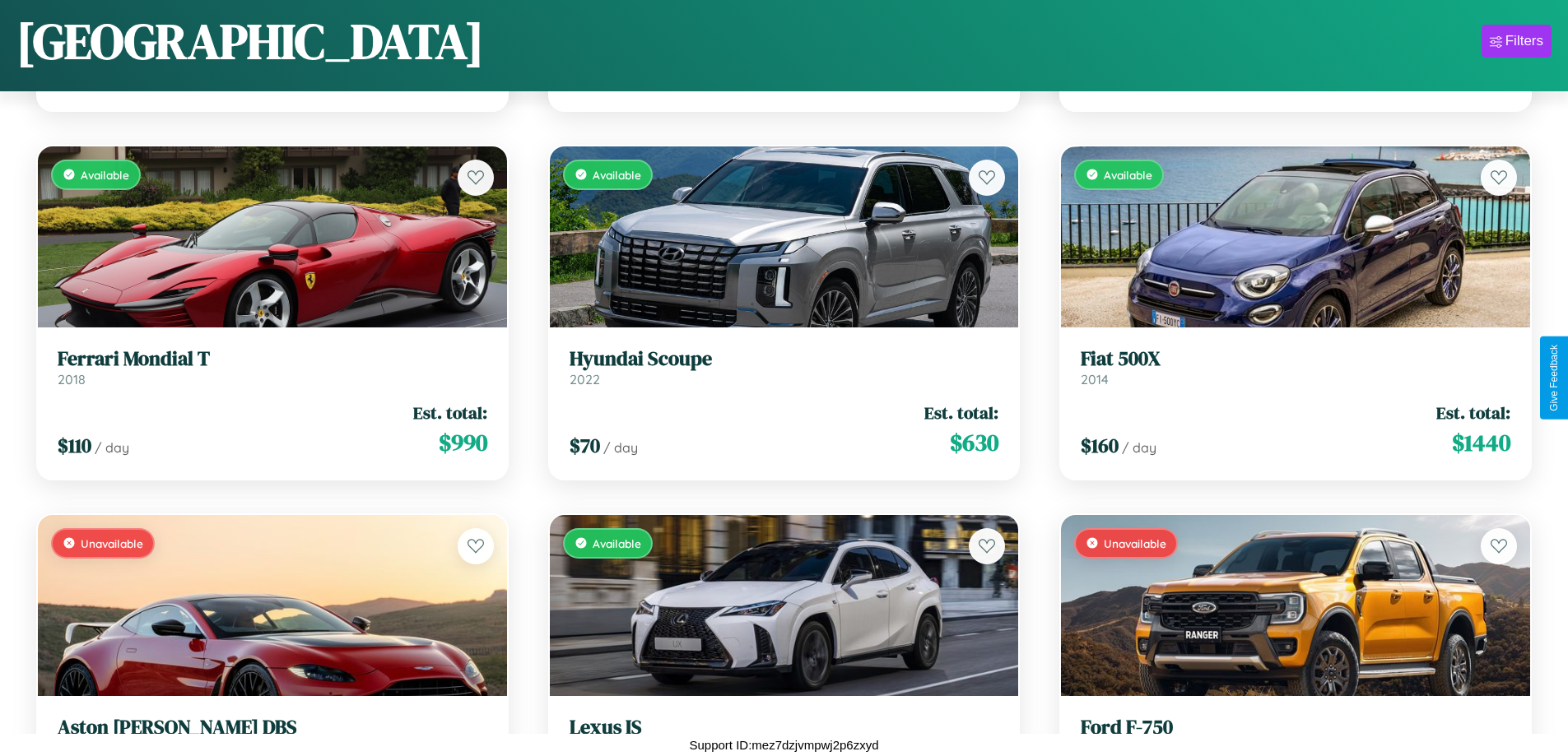
scroll to position [6495, 0]
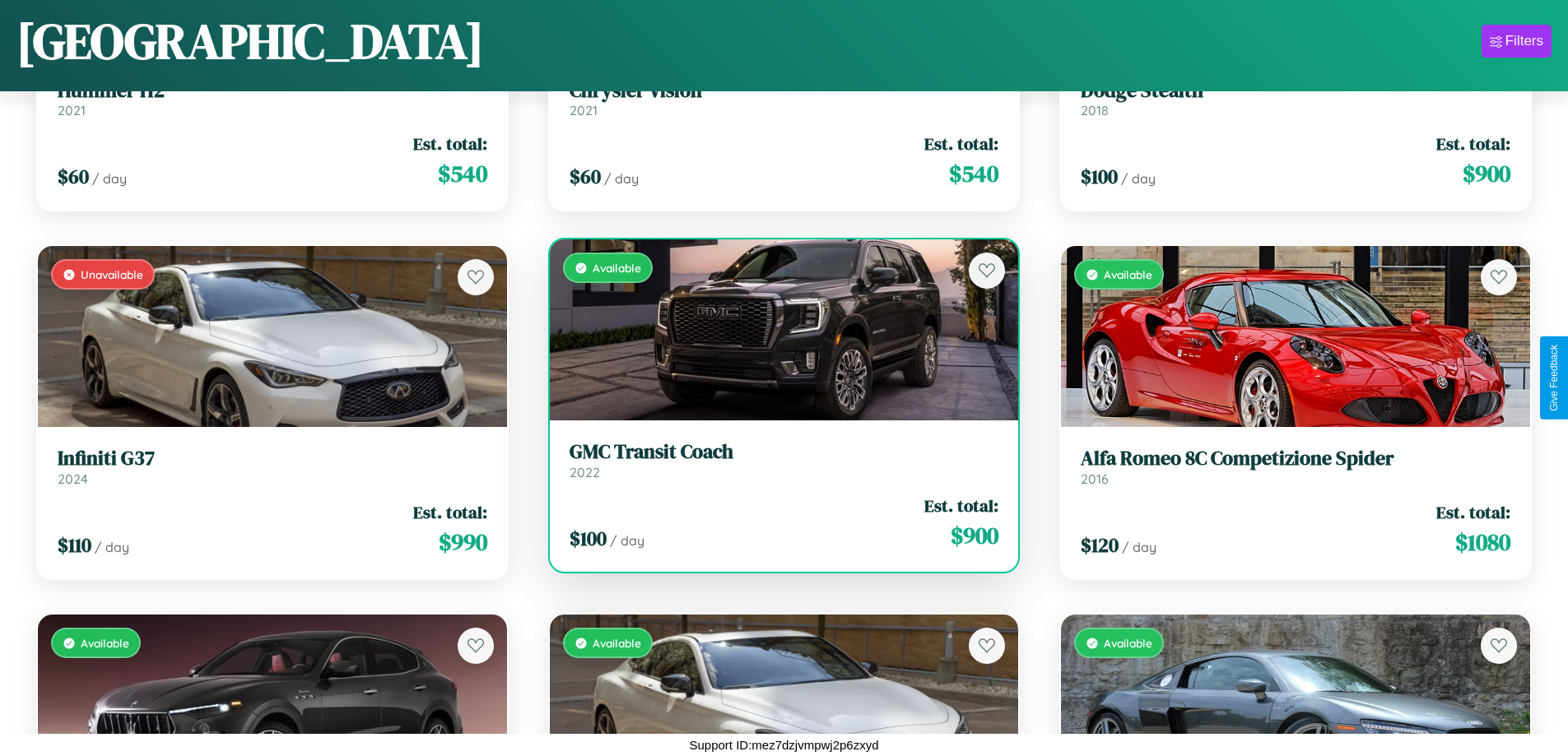
click at [777, 467] on link "GMC Transit Coach 2022" at bounding box center [784, 460] width 430 height 41
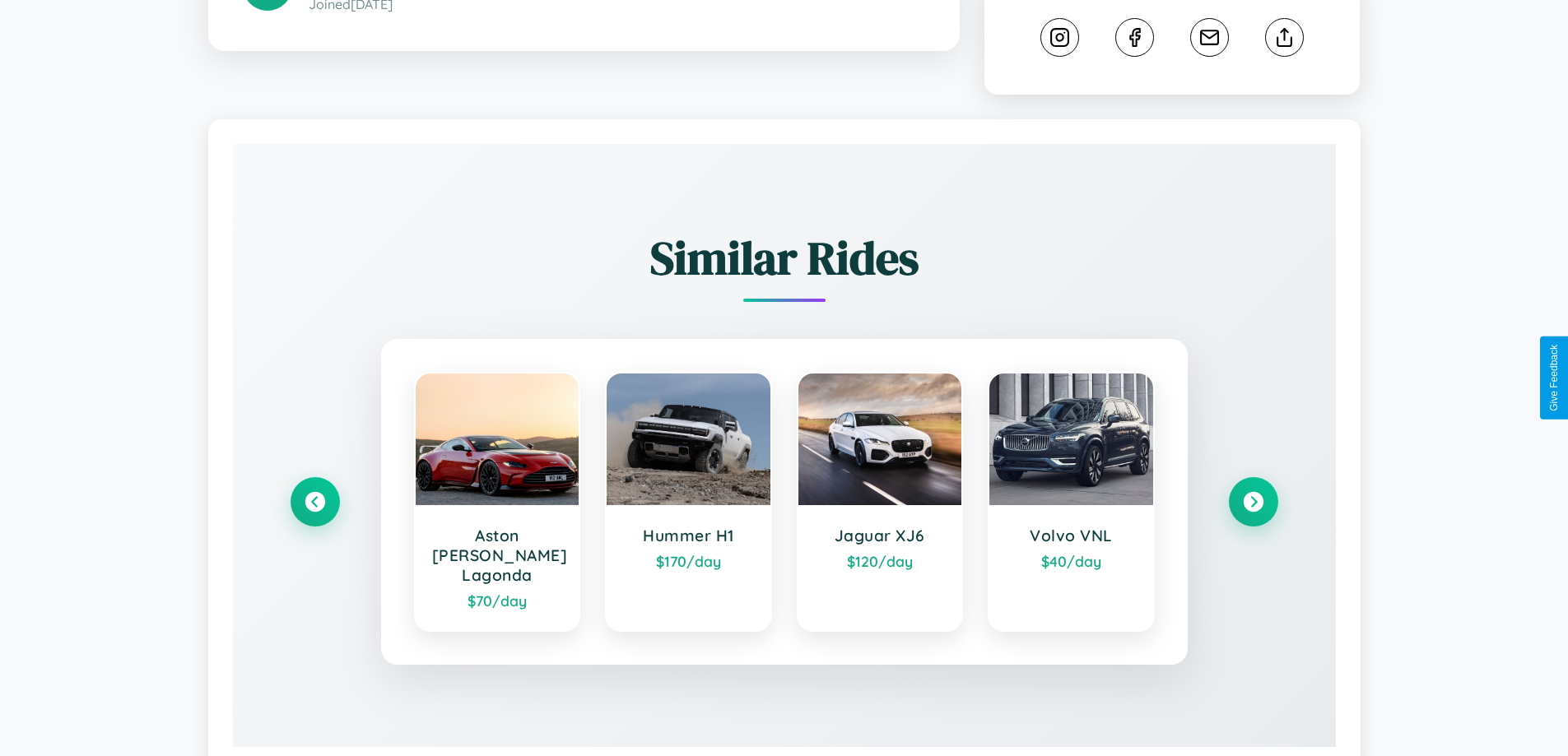
scroll to position [932, 0]
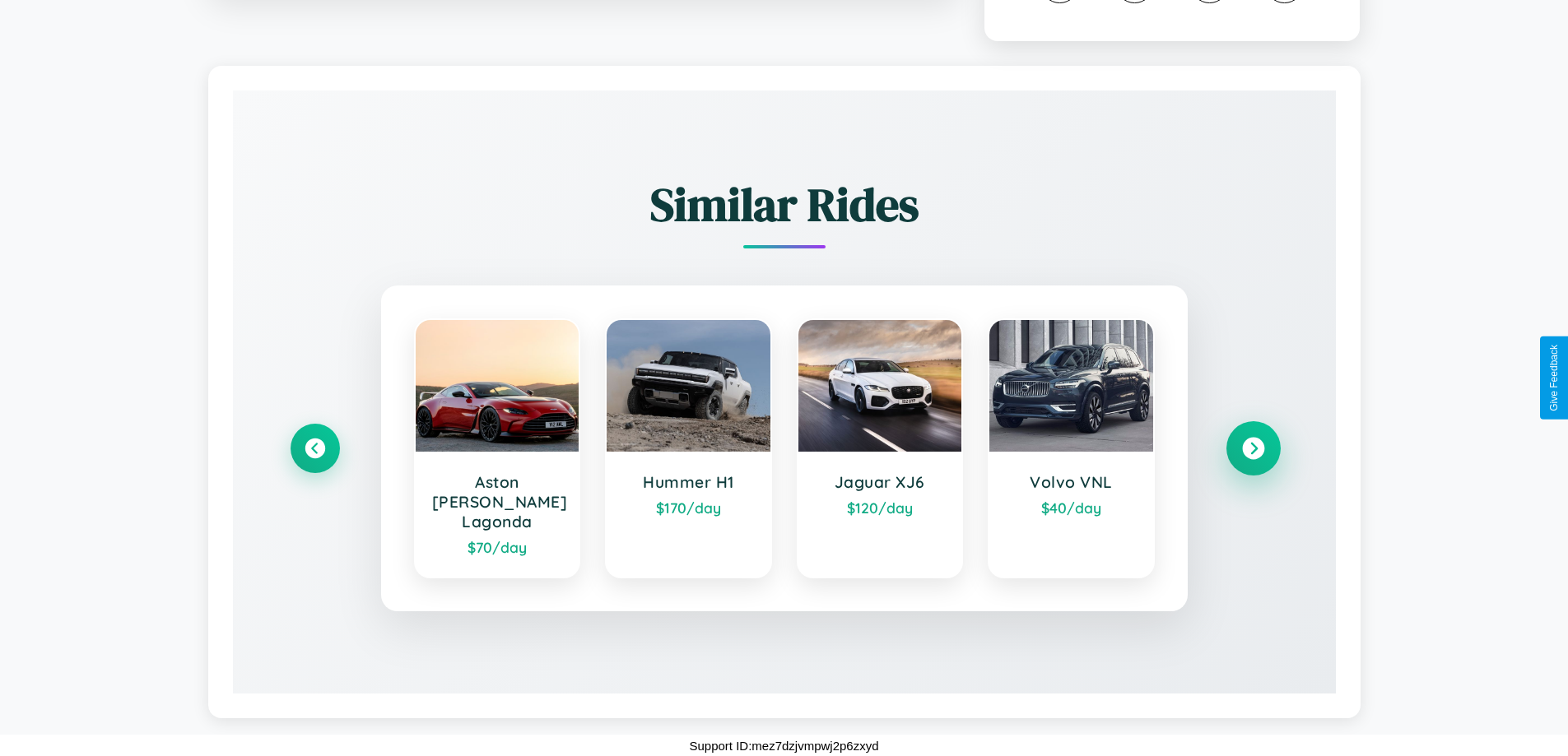
click at [1253, 457] on icon at bounding box center [1253, 448] width 22 height 22
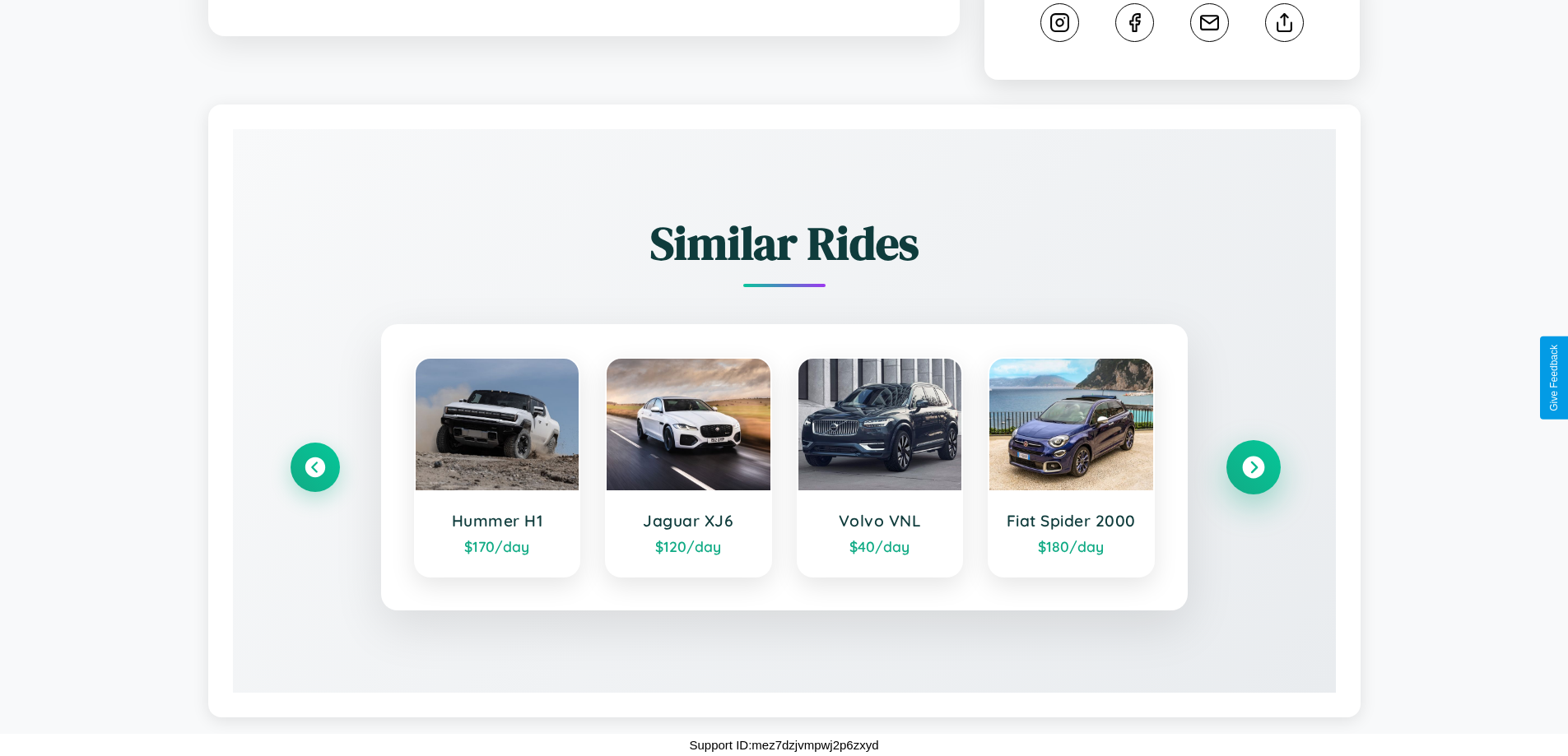
scroll to position [913, 0]
click at [1253, 468] on icon at bounding box center [1253, 467] width 22 height 22
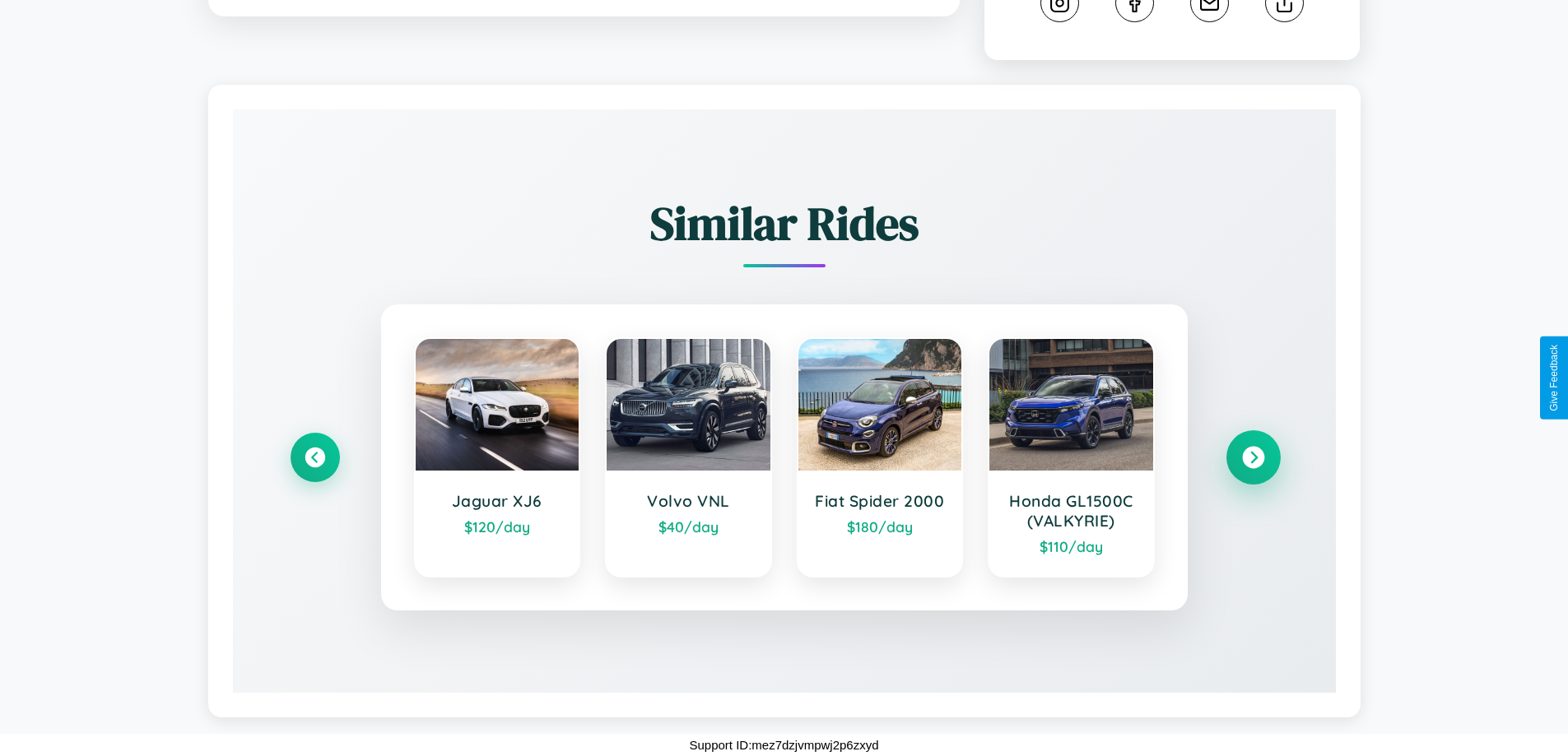
click at [1253, 457] on icon at bounding box center [1253, 457] width 22 height 22
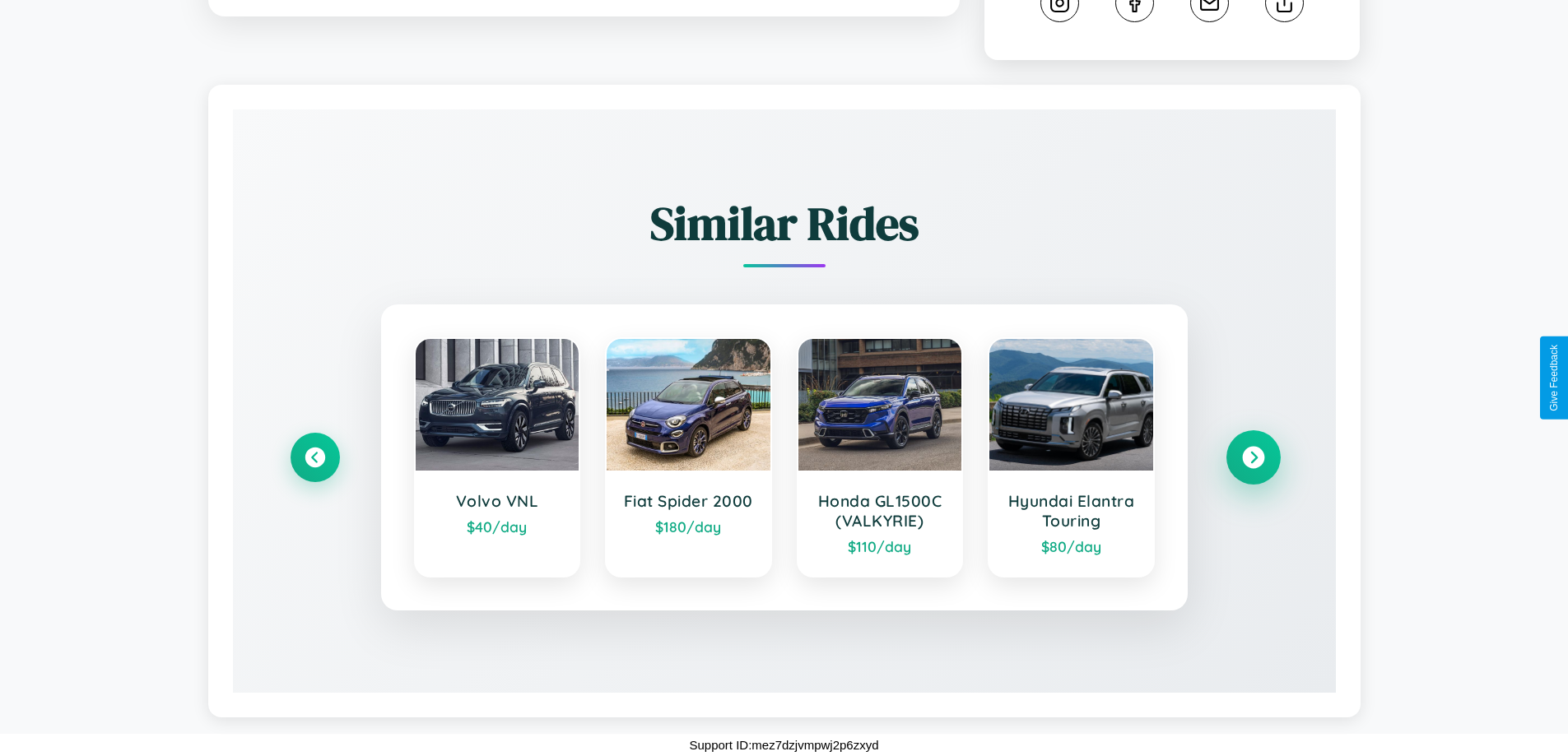
click at [1253, 457] on icon at bounding box center [1253, 457] width 22 height 22
